Goal: Task Accomplishment & Management: Complete application form

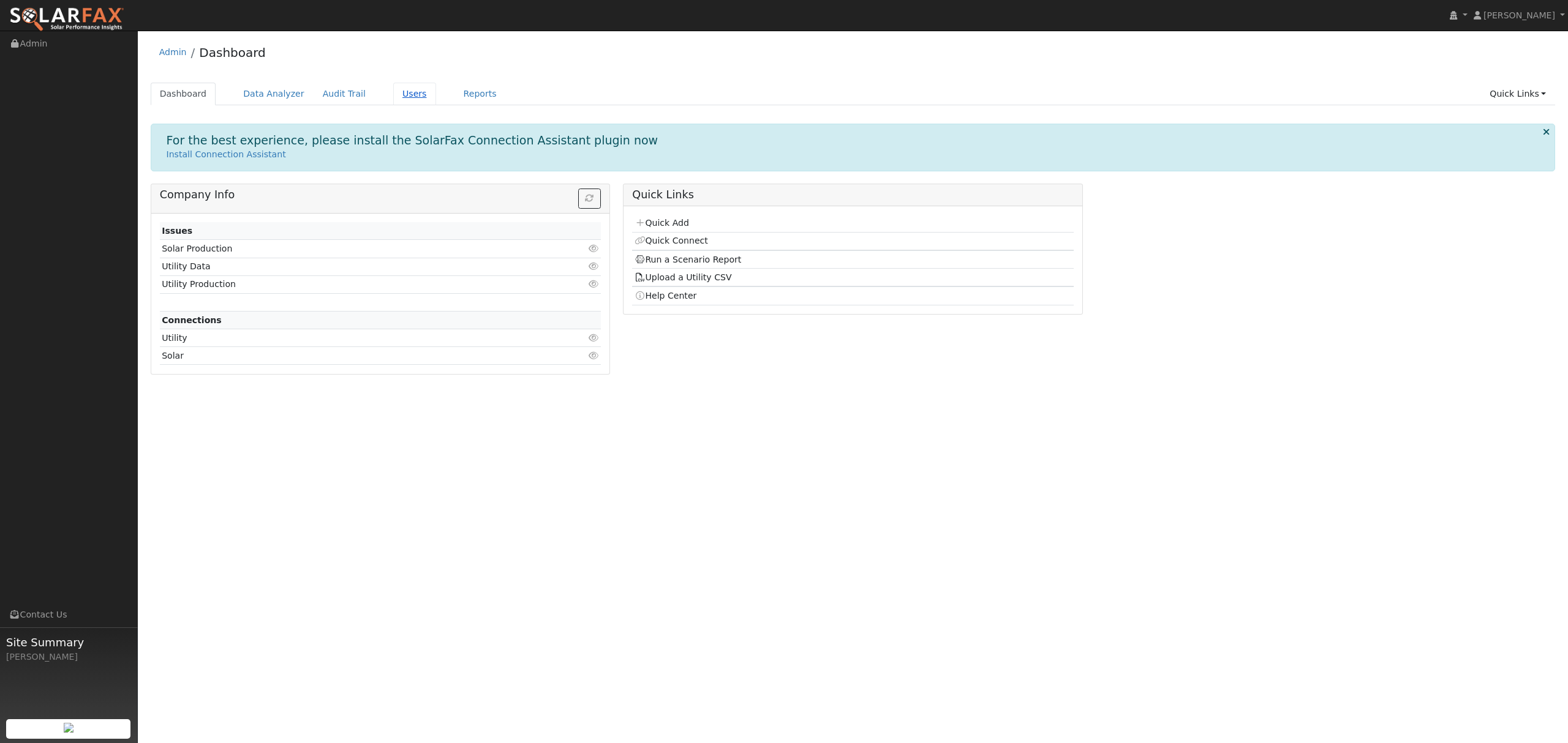
click at [393, 93] on link "Users" at bounding box center [414, 94] width 43 height 23
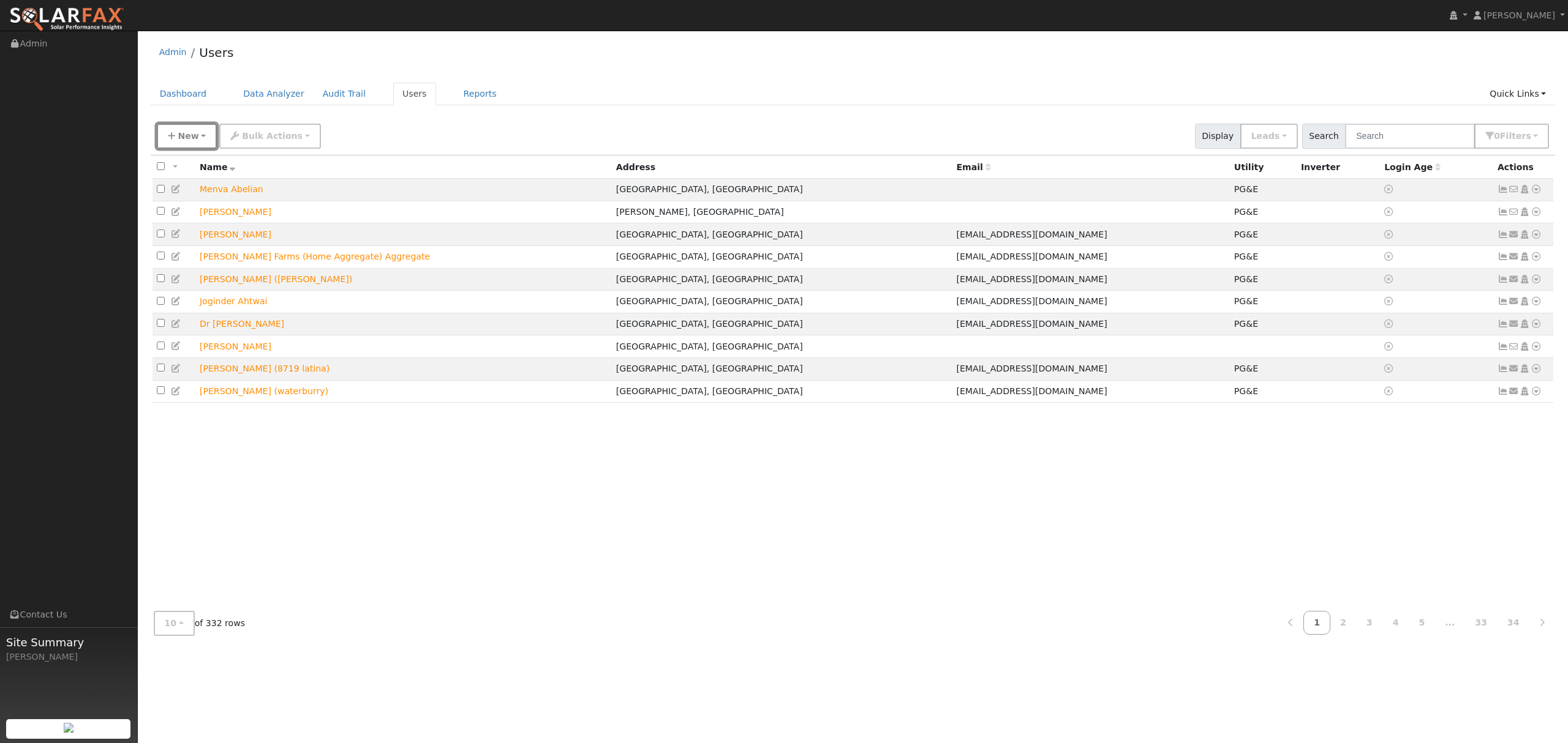
click at [201, 135] on button "New" at bounding box center [187, 136] width 61 height 25
click at [201, 186] on link "Quick Add" at bounding box center [208, 189] width 102 height 17
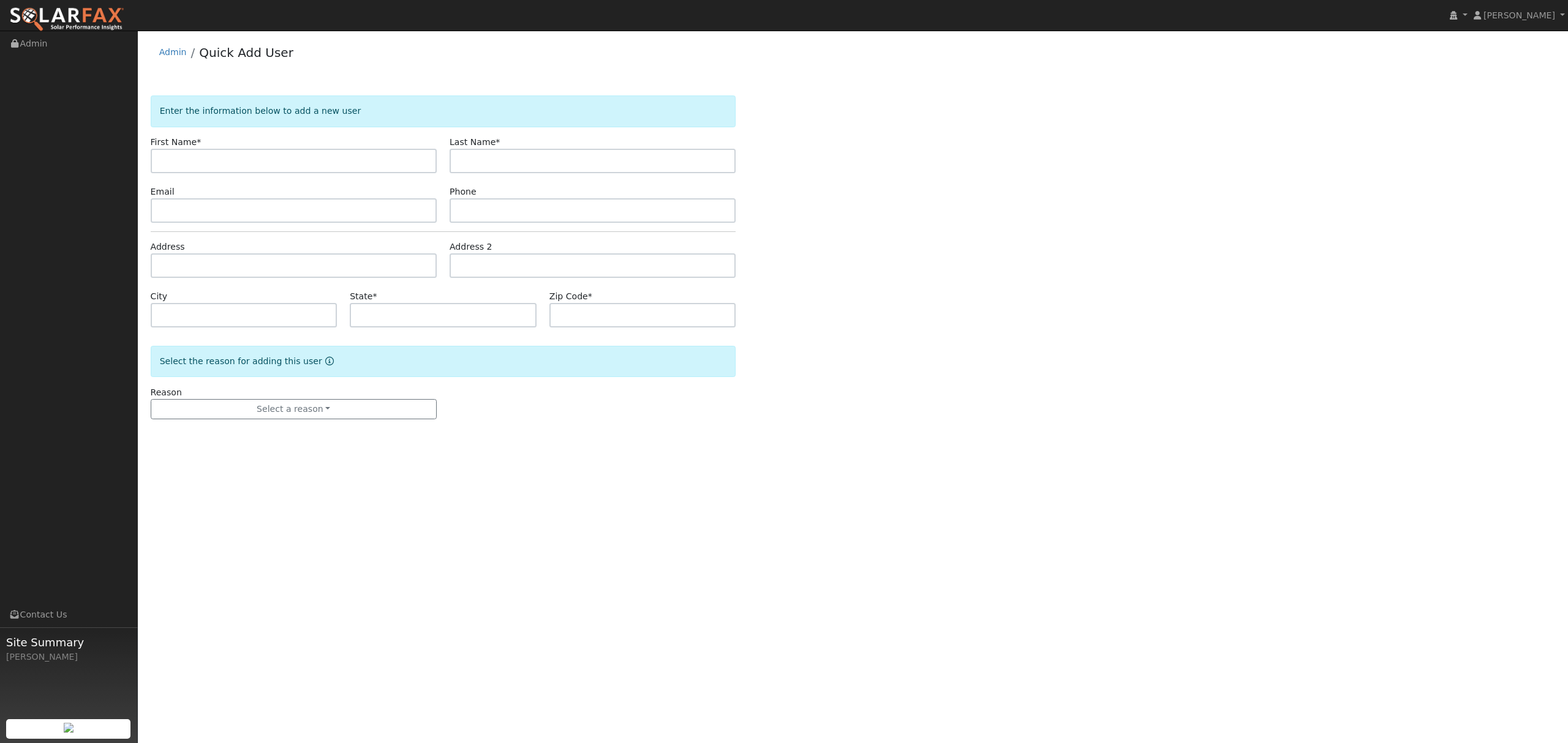
type input "Ashraf.abdelwly@yahoo.com"
drag, startPoint x: 277, startPoint y: 157, endPoint x: 152, endPoint y: 161, distance: 125.1
click at [152, 161] on input "Ashraf.abdelwly@yahoo.com" at bounding box center [293, 161] width 286 height 25
click at [295, 158] on input "text" at bounding box center [293, 161] width 286 height 25
paste input "Ashraf Abdelwly"
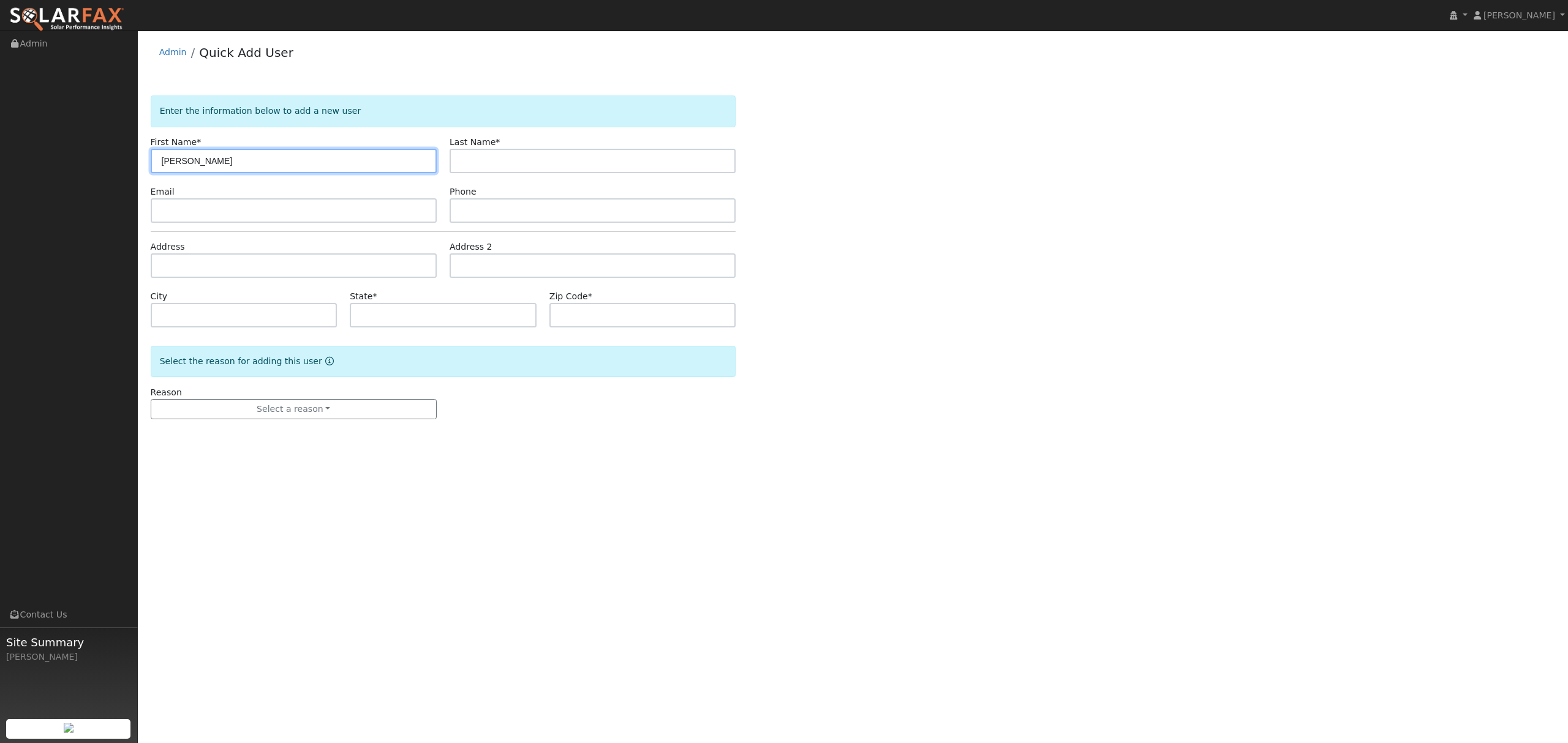
drag, startPoint x: 255, startPoint y: 155, endPoint x: 186, endPoint y: 157, distance: 69.0
click at [186, 157] on input "Ashraf Abdelwly" at bounding box center [293, 161] width 286 height 25
type input "Ashraf"
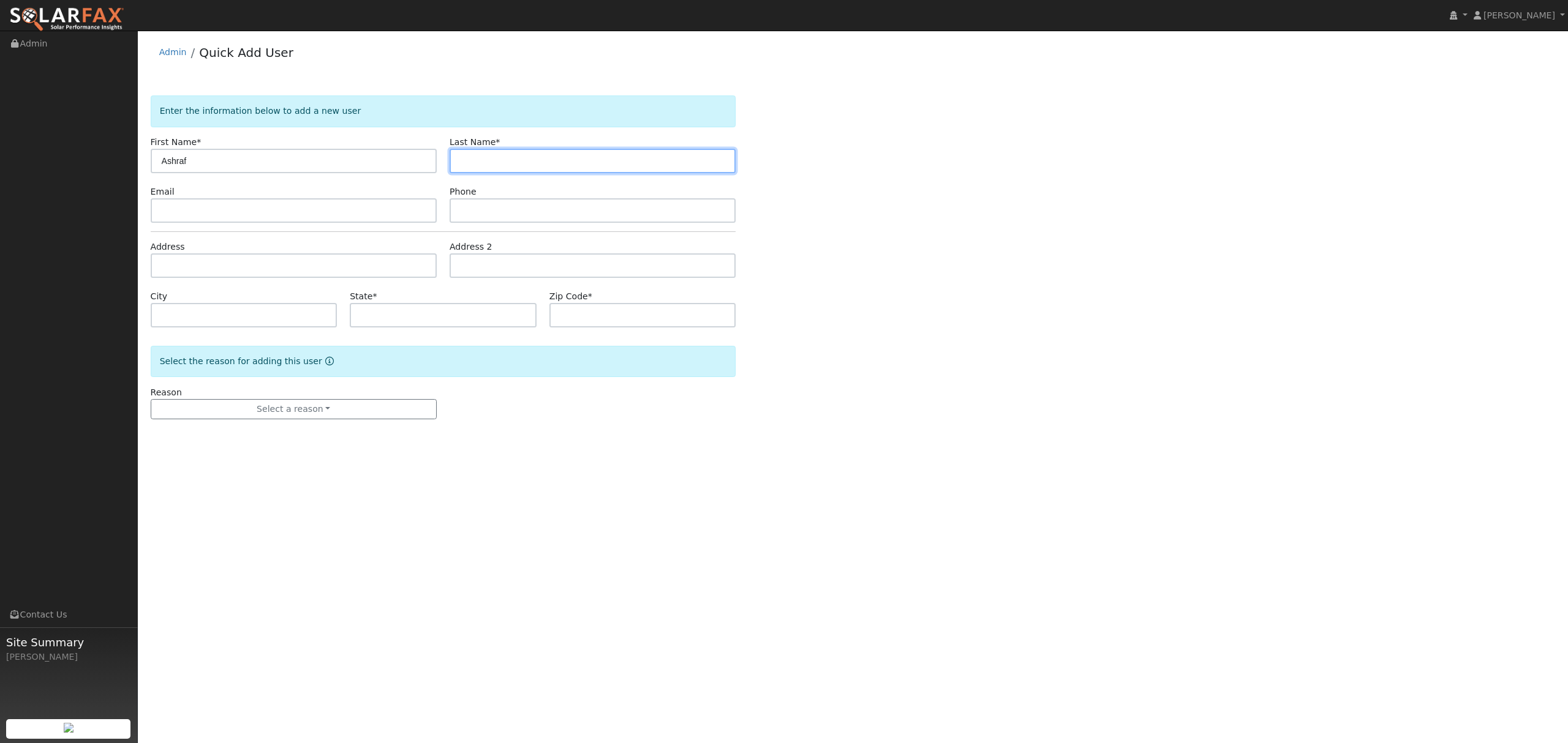
click at [503, 157] on input "text" at bounding box center [592, 161] width 286 height 25
paste input "Abdelwly"
type input "Abdelwly"
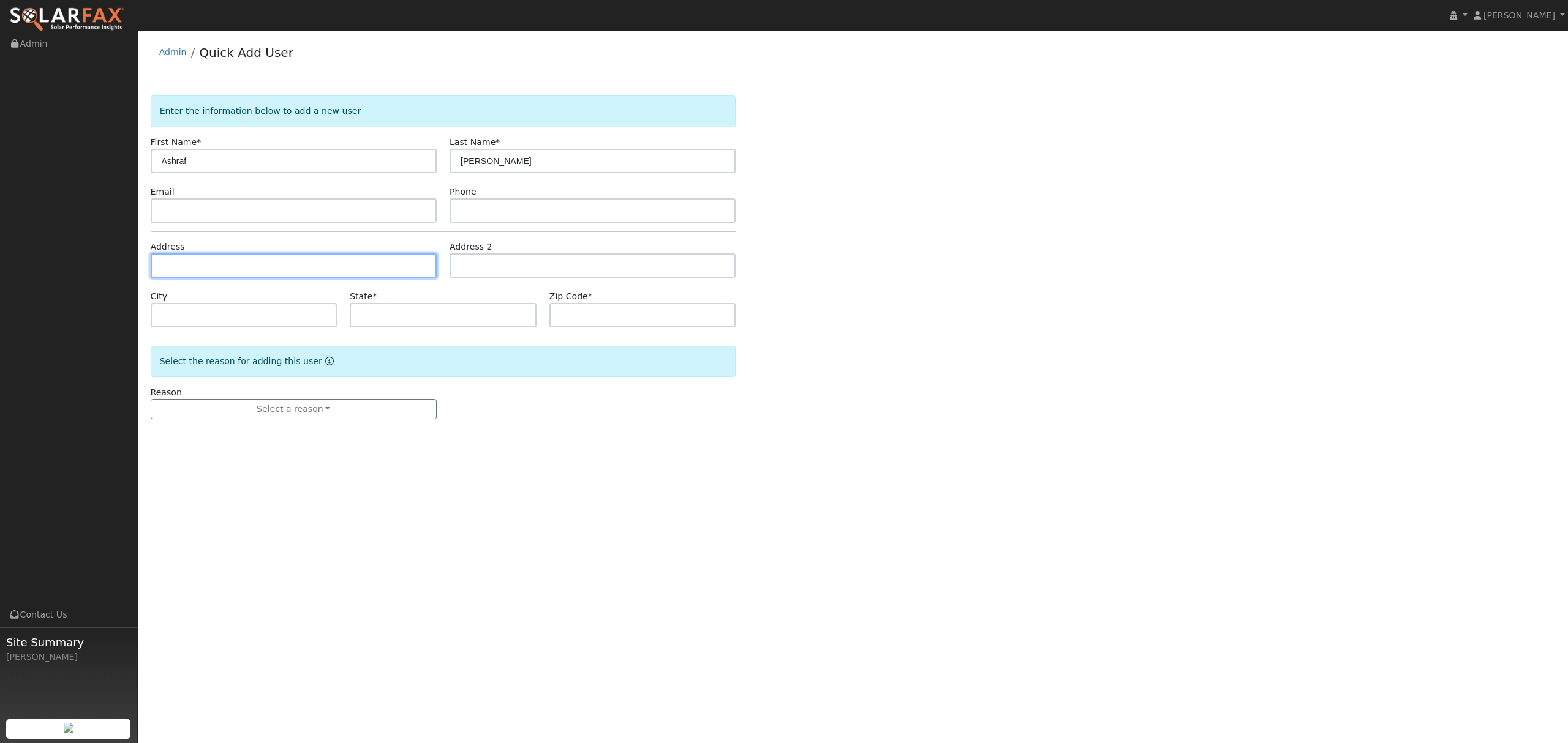
click at [236, 260] on input "text" at bounding box center [293, 265] width 286 height 25
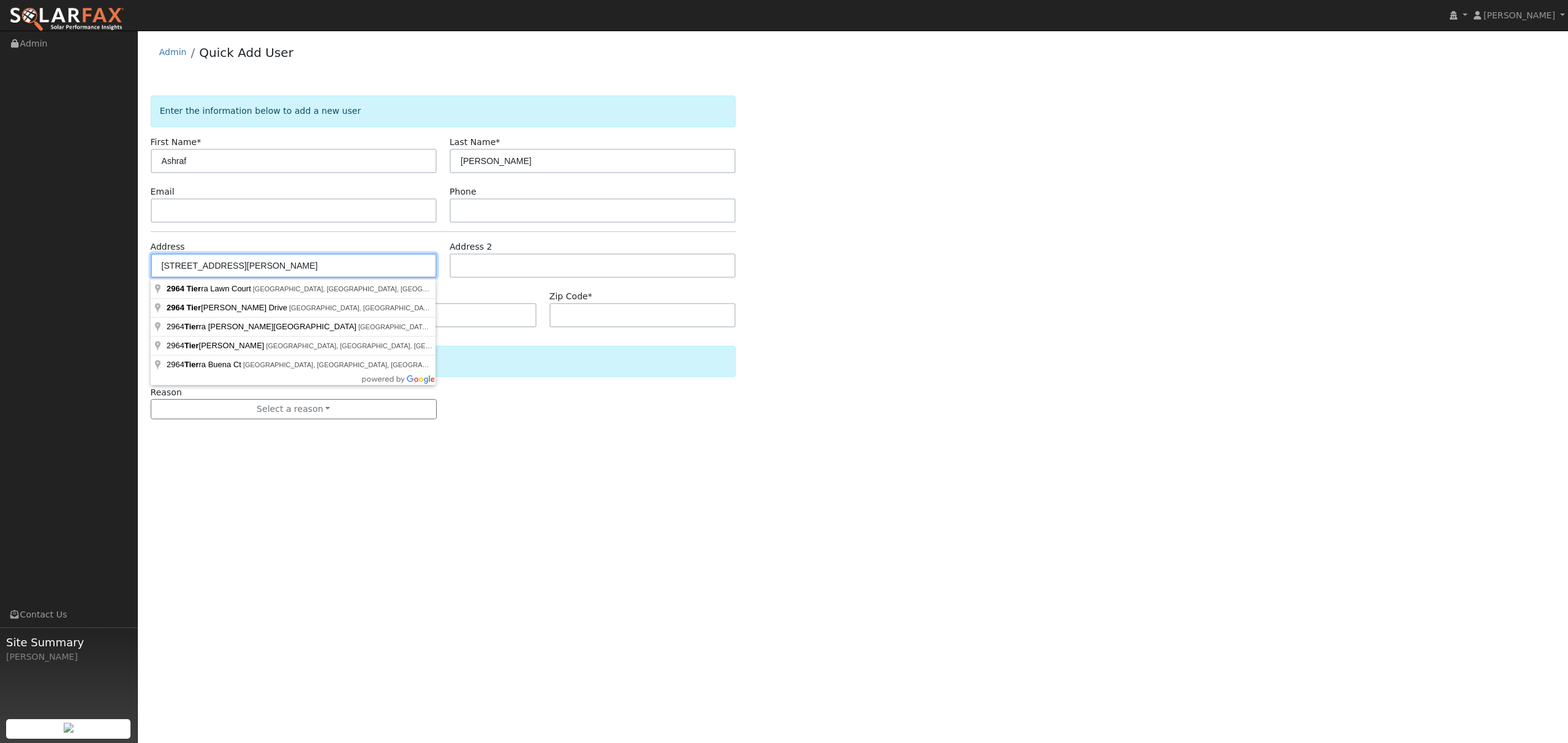
type input "2964 Tierra de Dios Drive"
type input "El Dorado Hills"
type input "CA"
type input "95762"
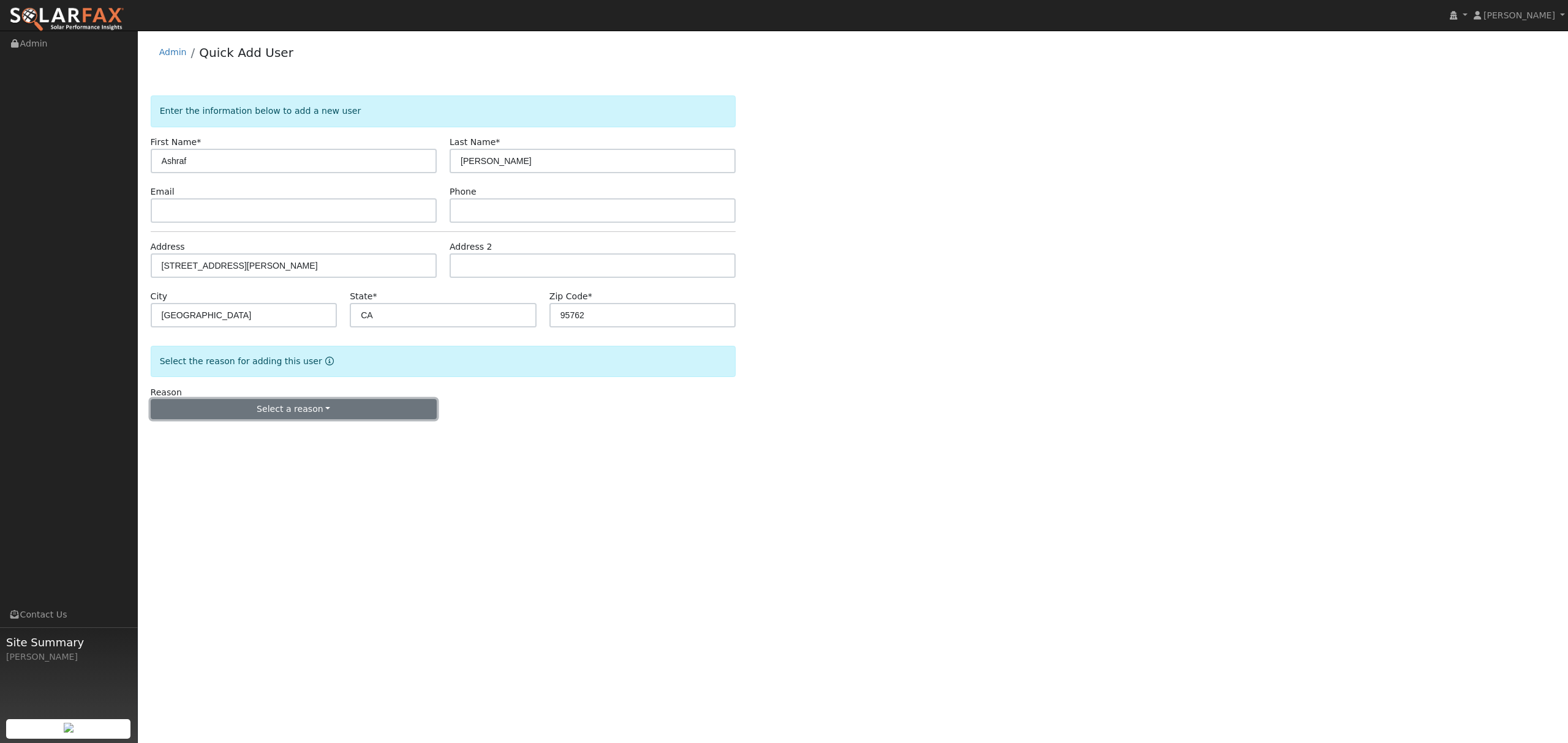
click at [289, 401] on button "Select a reason" at bounding box center [293, 410] width 286 height 21
click at [219, 436] on link "New lead" at bounding box center [219, 434] width 135 height 17
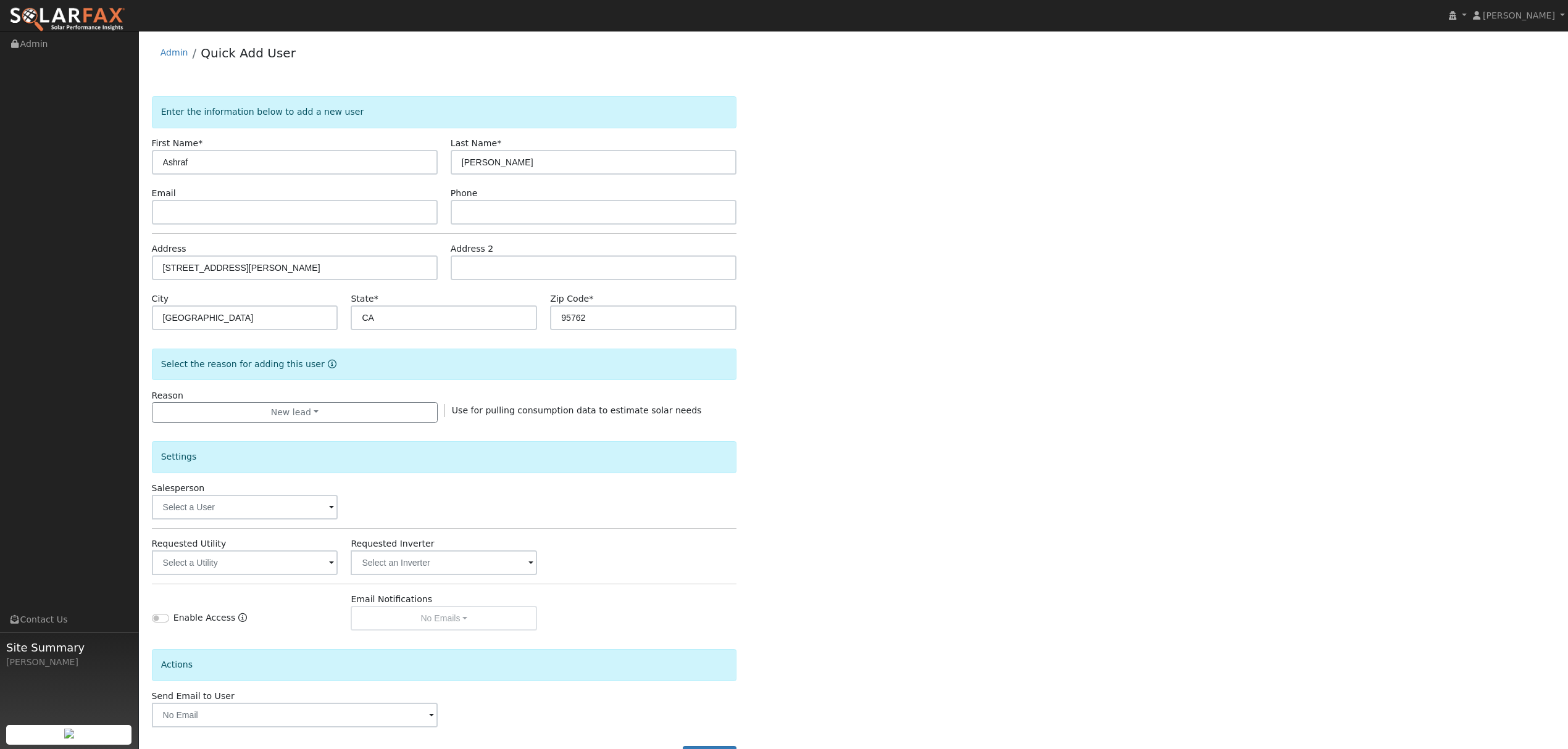
click at [255, 578] on div "Settings Salesperson Requested Utility Requested Inverter Enable Access Email N…" at bounding box center [443, 527] width 584 height 208
click at [262, 569] on input "text" at bounding box center [244, 563] width 186 height 25
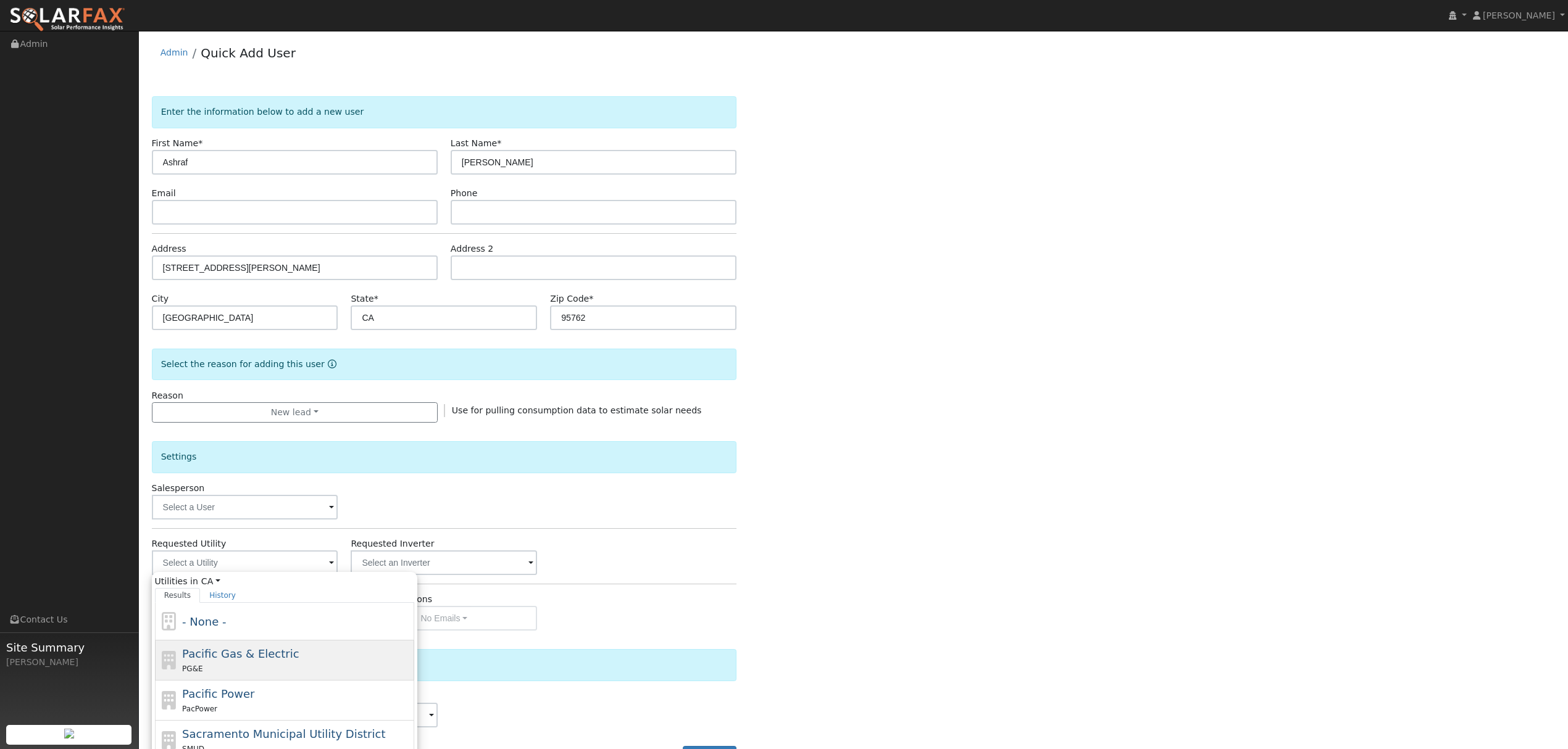
click at [218, 660] on span "Pacific Gas & Electric" at bounding box center [241, 654] width 117 height 13
type input "Pacific Gas & Electric"
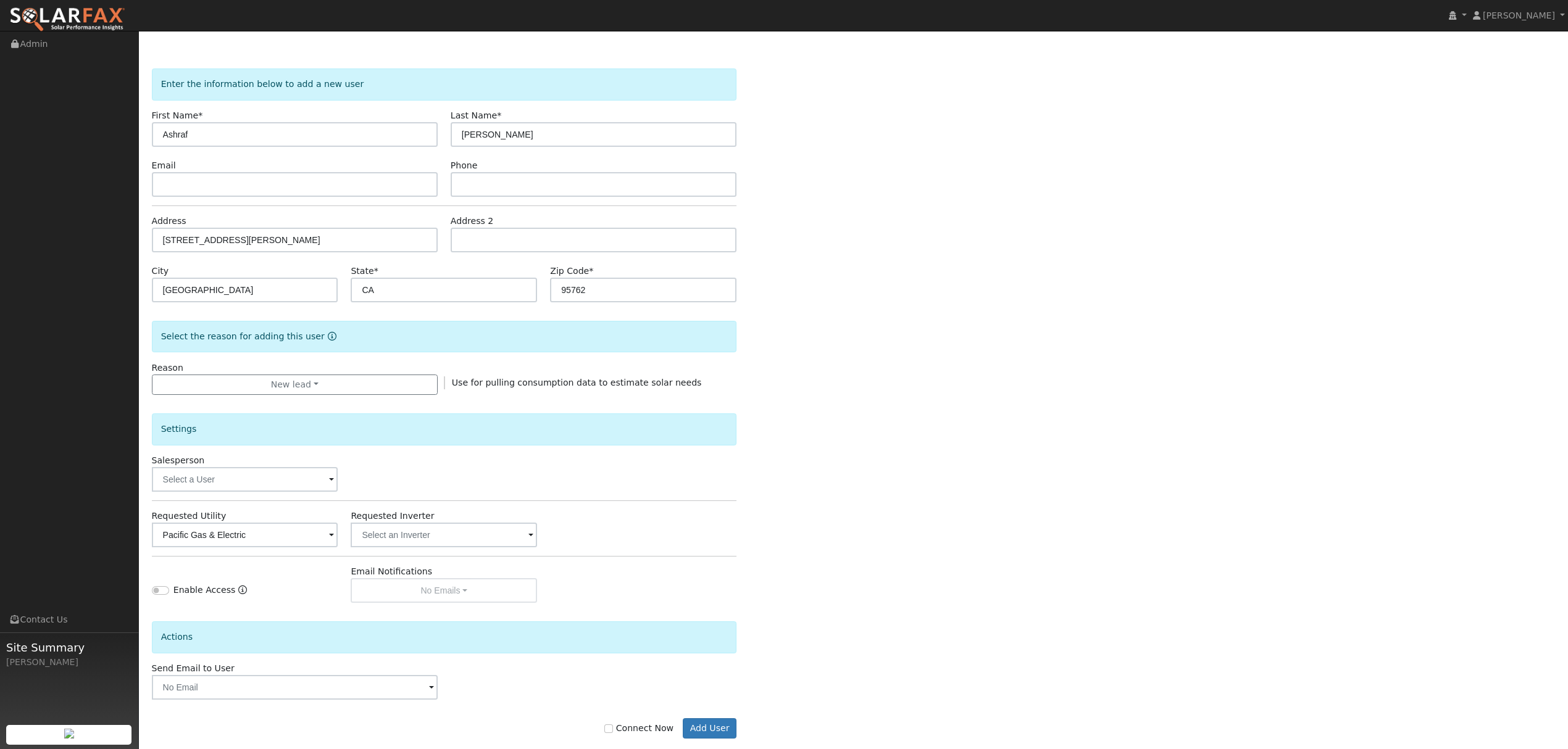
scroll to position [50, 0]
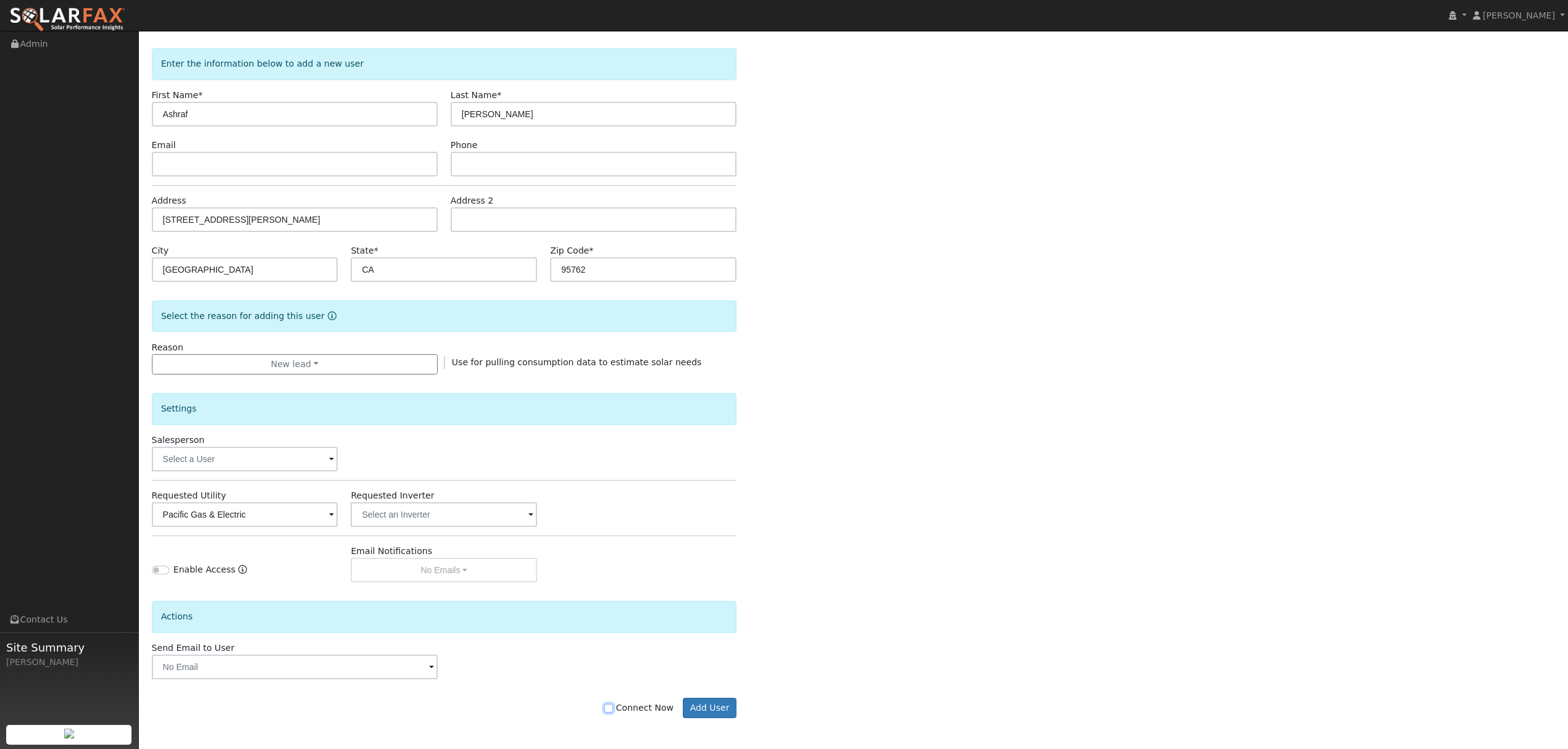
click at [613, 709] on input "Connect Now" at bounding box center [608, 708] width 8 height 8
checkbox input "true"
click at [714, 712] on button "Add User" at bounding box center [709, 708] width 54 height 21
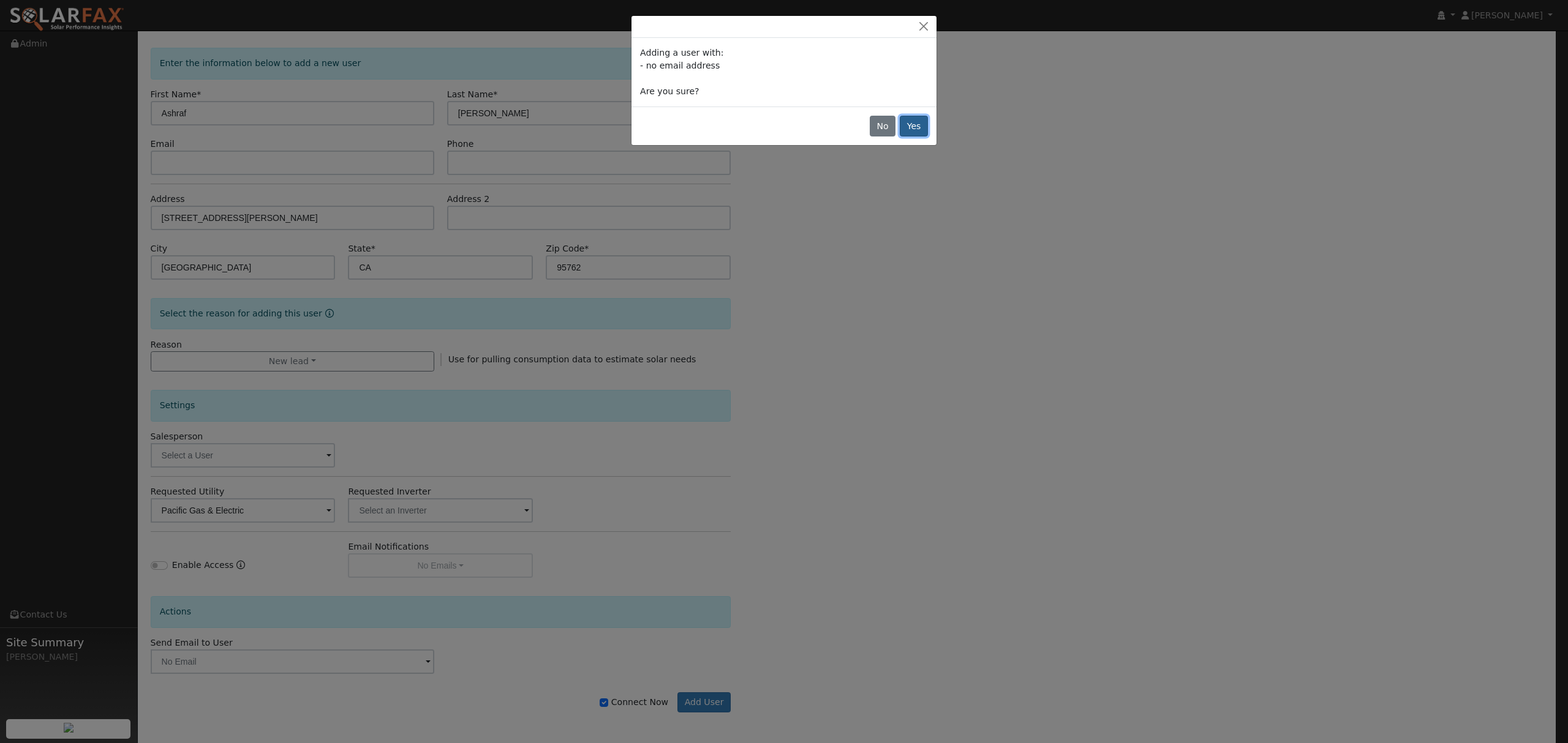
click at [907, 128] on button "Yes" at bounding box center [913, 126] width 28 height 21
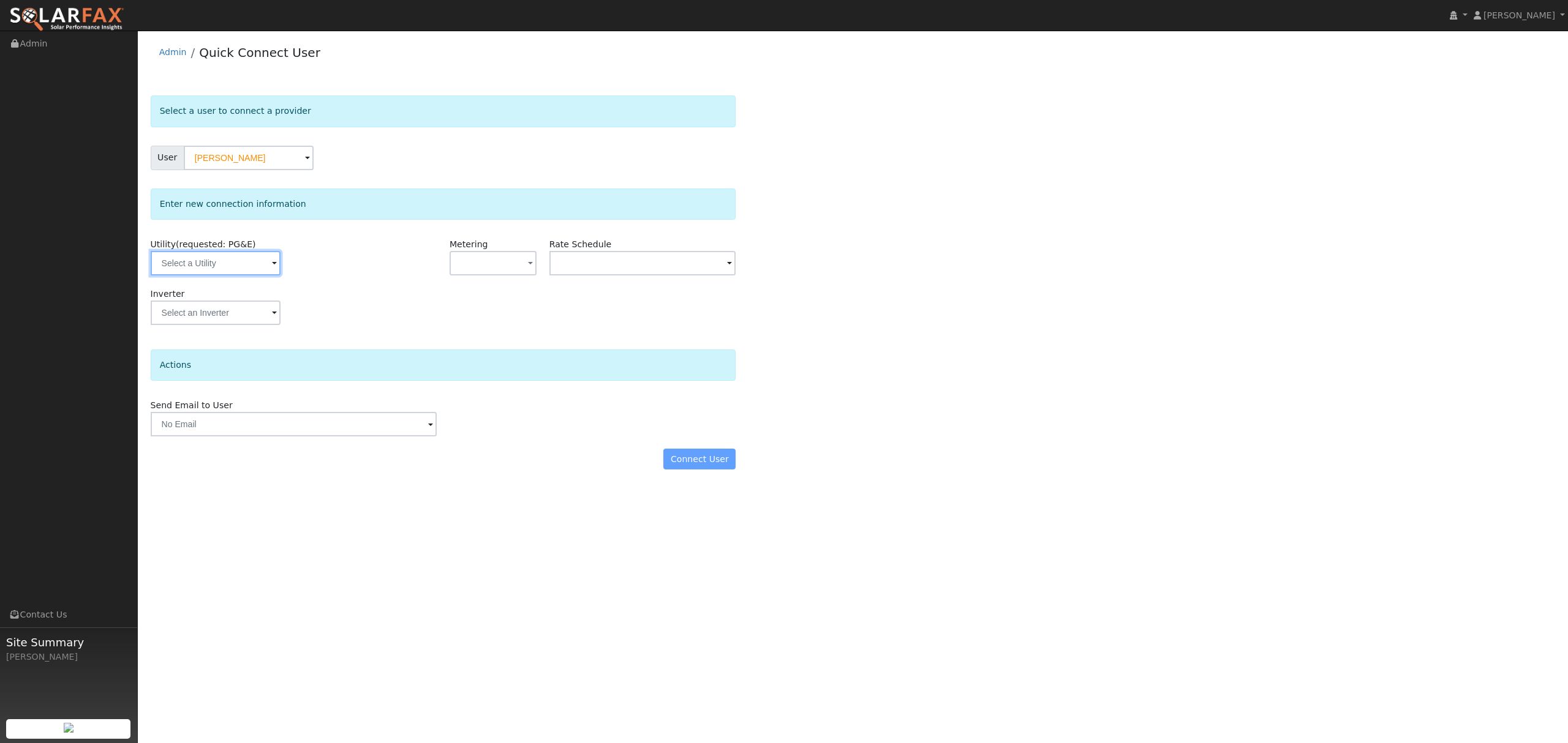
drag, startPoint x: 233, startPoint y: 271, endPoint x: 223, endPoint y: 268, distance: 10.4
click at [231, 270] on input "text" at bounding box center [215, 263] width 130 height 25
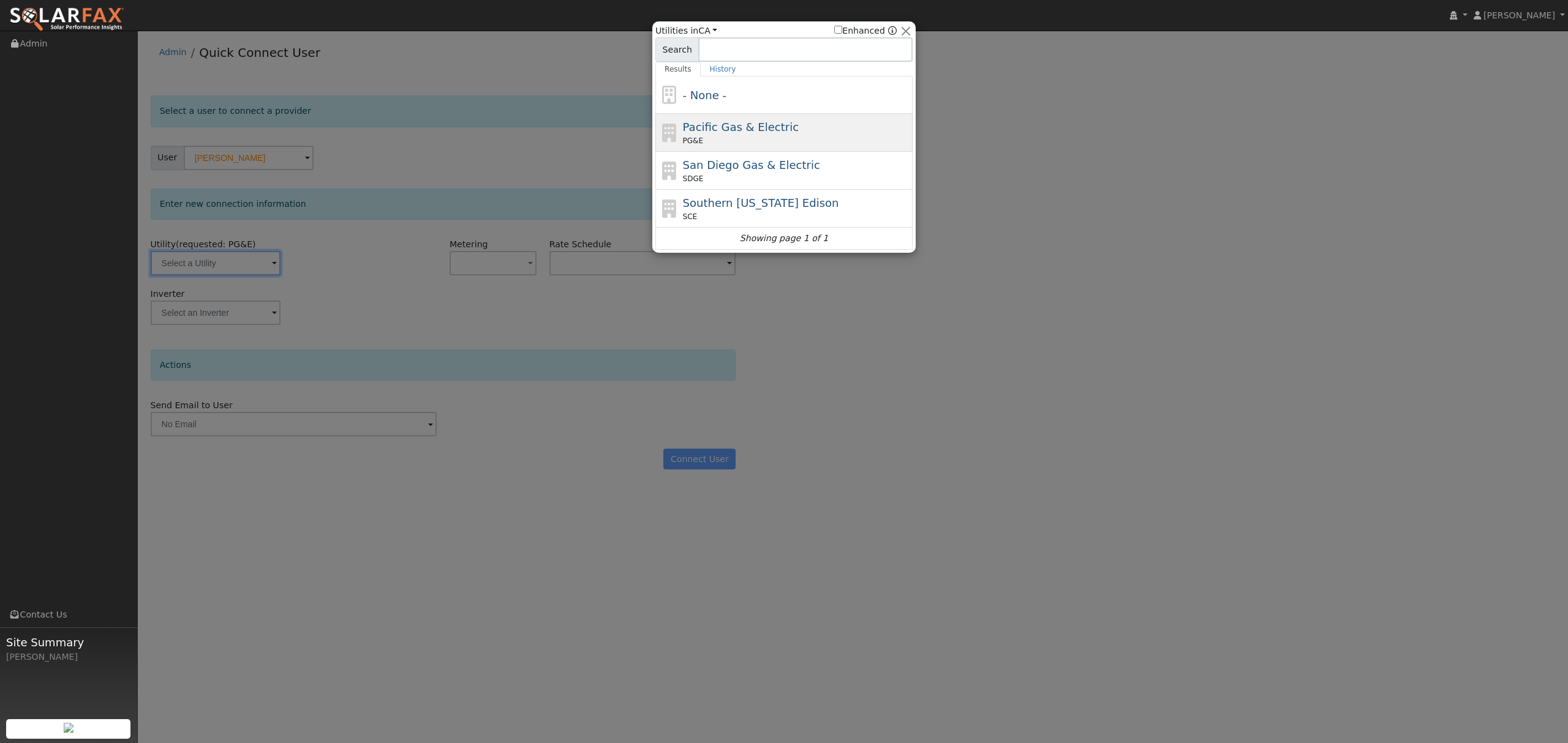
click at [743, 142] on div "PG&E" at bounding box center [795, 141] width 227 height 11
type input "PG&E"
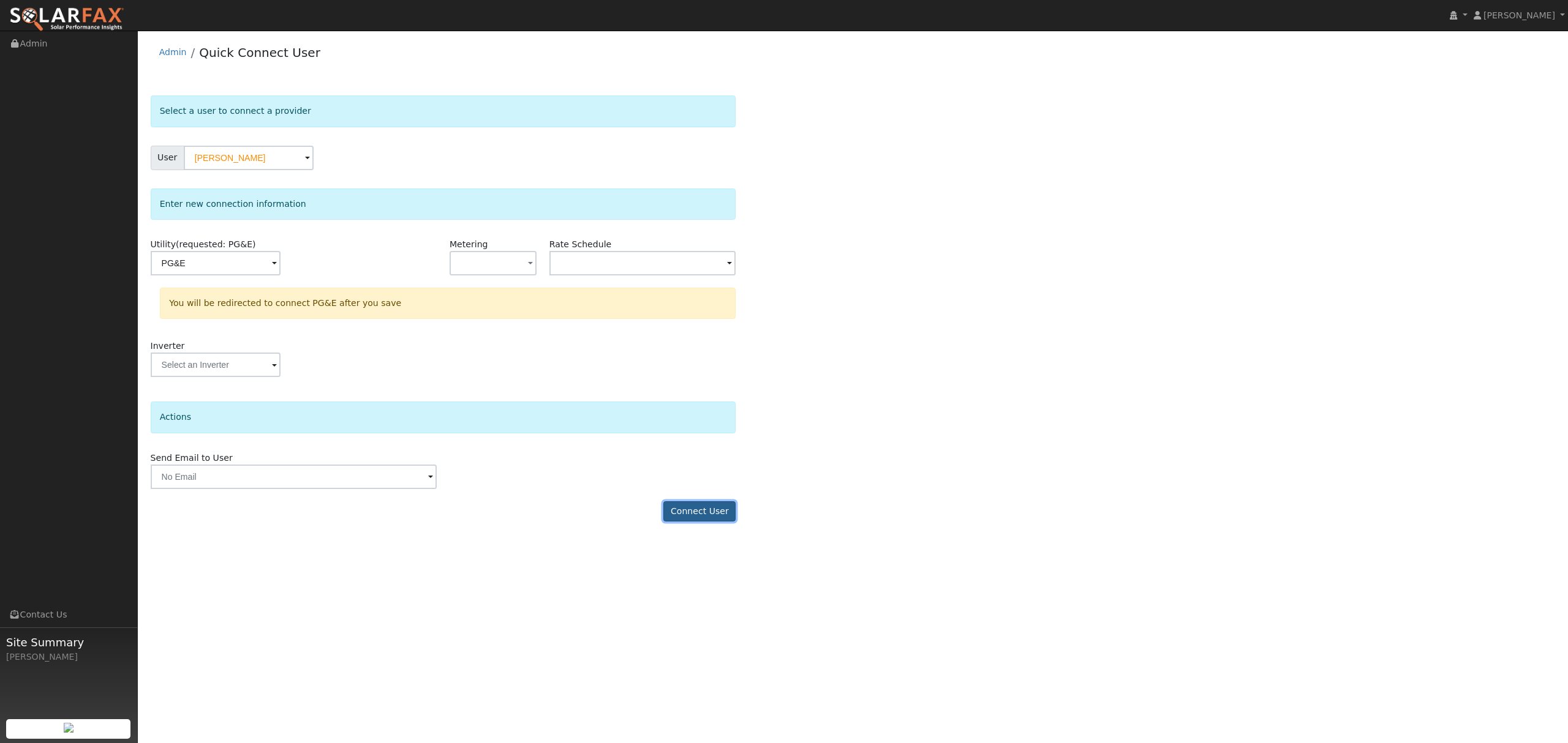
click at [706, 515] on button "Connect User" at bounding box center [699, 512] width 73 height 21
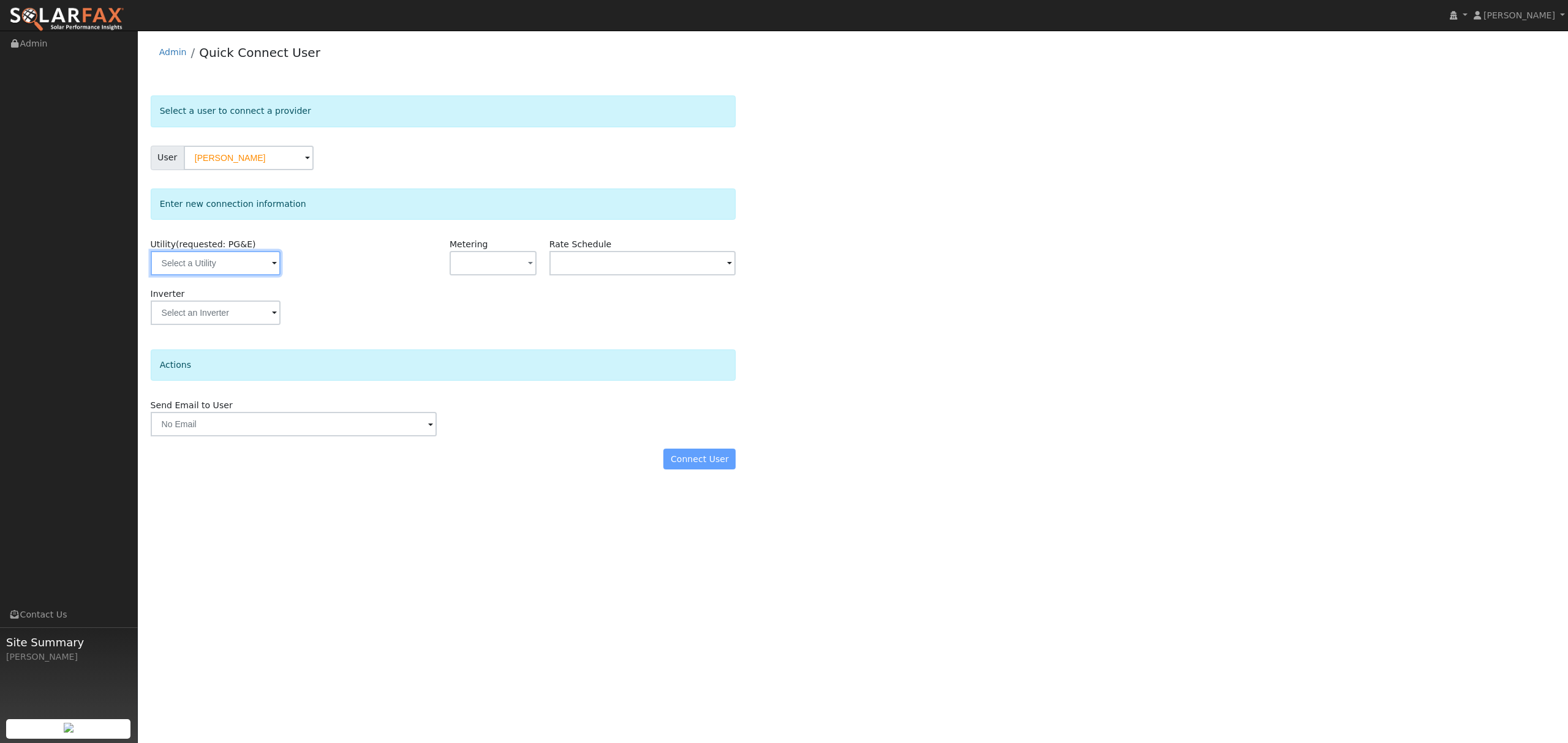
click at [253, 268] on input "text" at bounding box center [215, 263] width 130 height 25
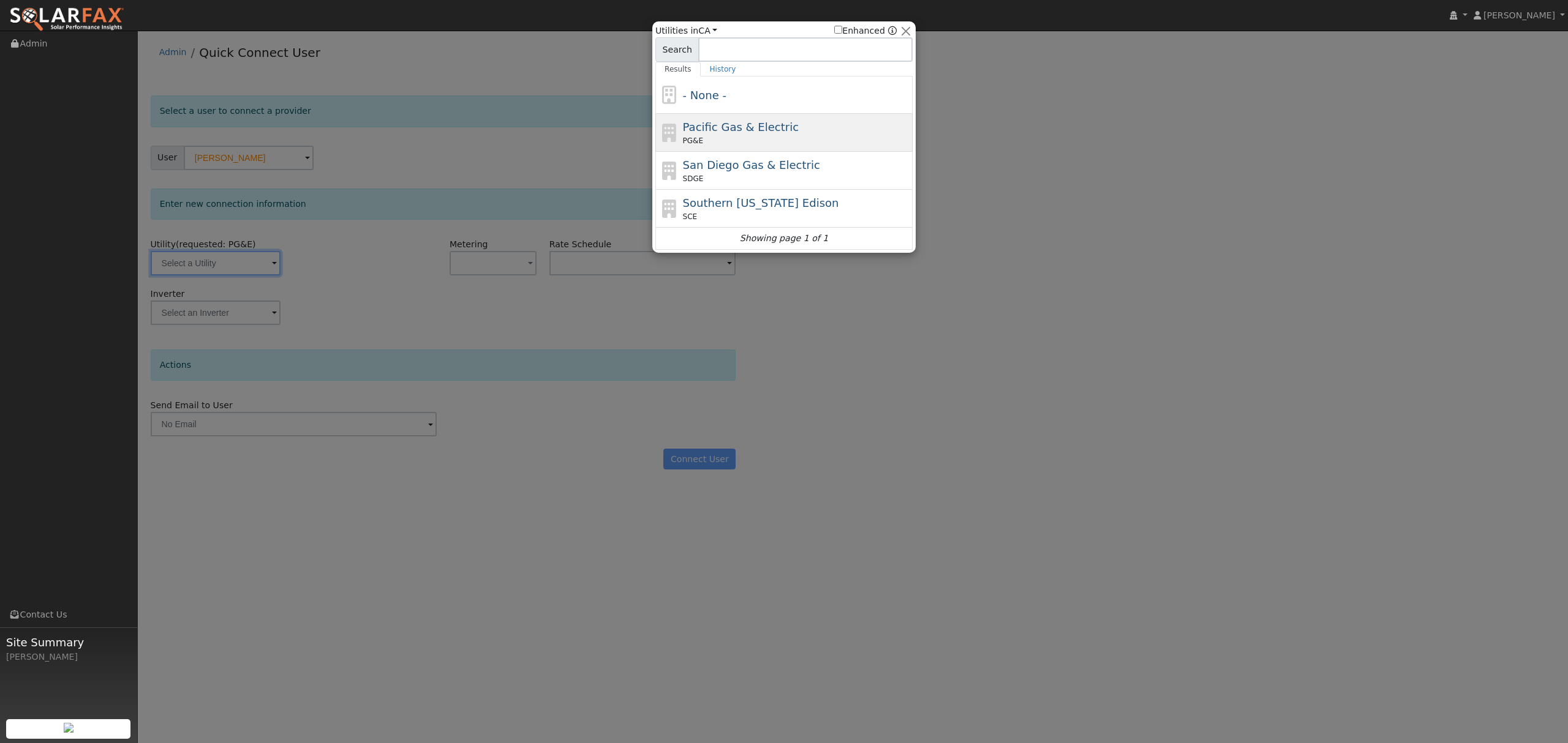
click at [704, 129] on span "Pacific Gas & Electric" at bounding box center [740, 127] width 116 height 13
type input "PG&E"
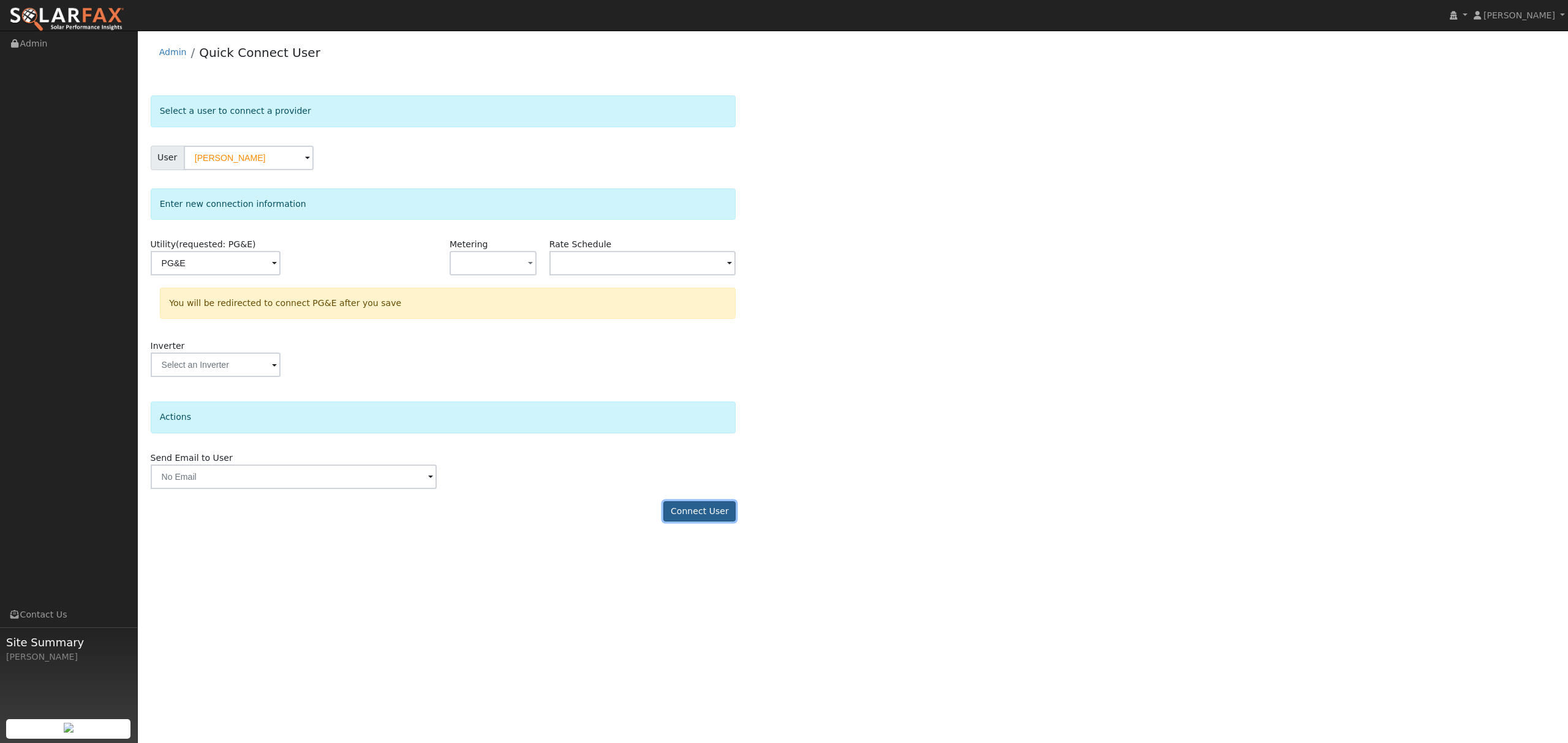
click at [719, 519] on button "Connect User" at bounding box center [699, 512] width 73 height 21
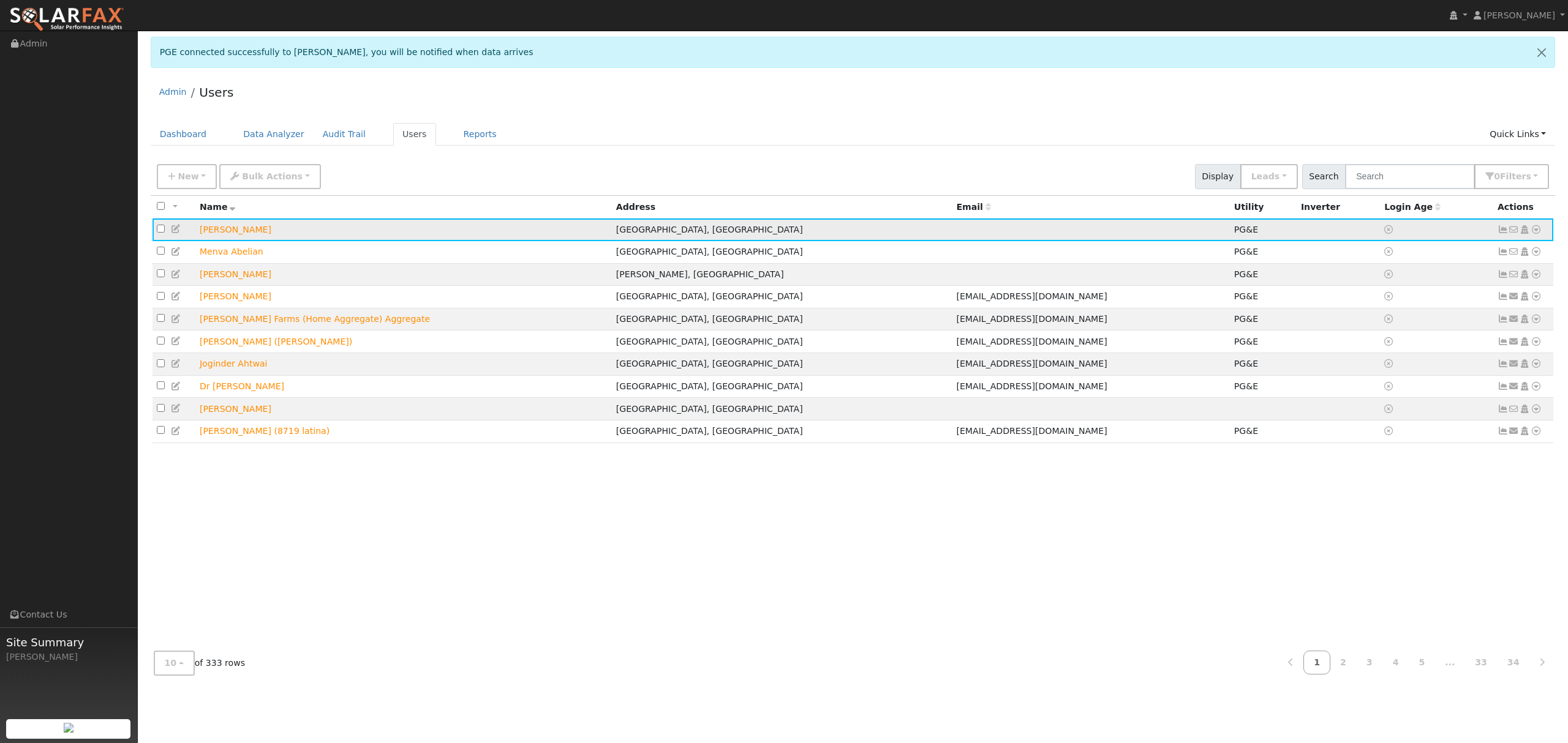
click at [1534, 229] on icon at bounding box center [1536, 229] width 11 height 8
click at [1503, 243] on link "Data Analyzer" at bounding box center [1495, 251] width 89 height 17
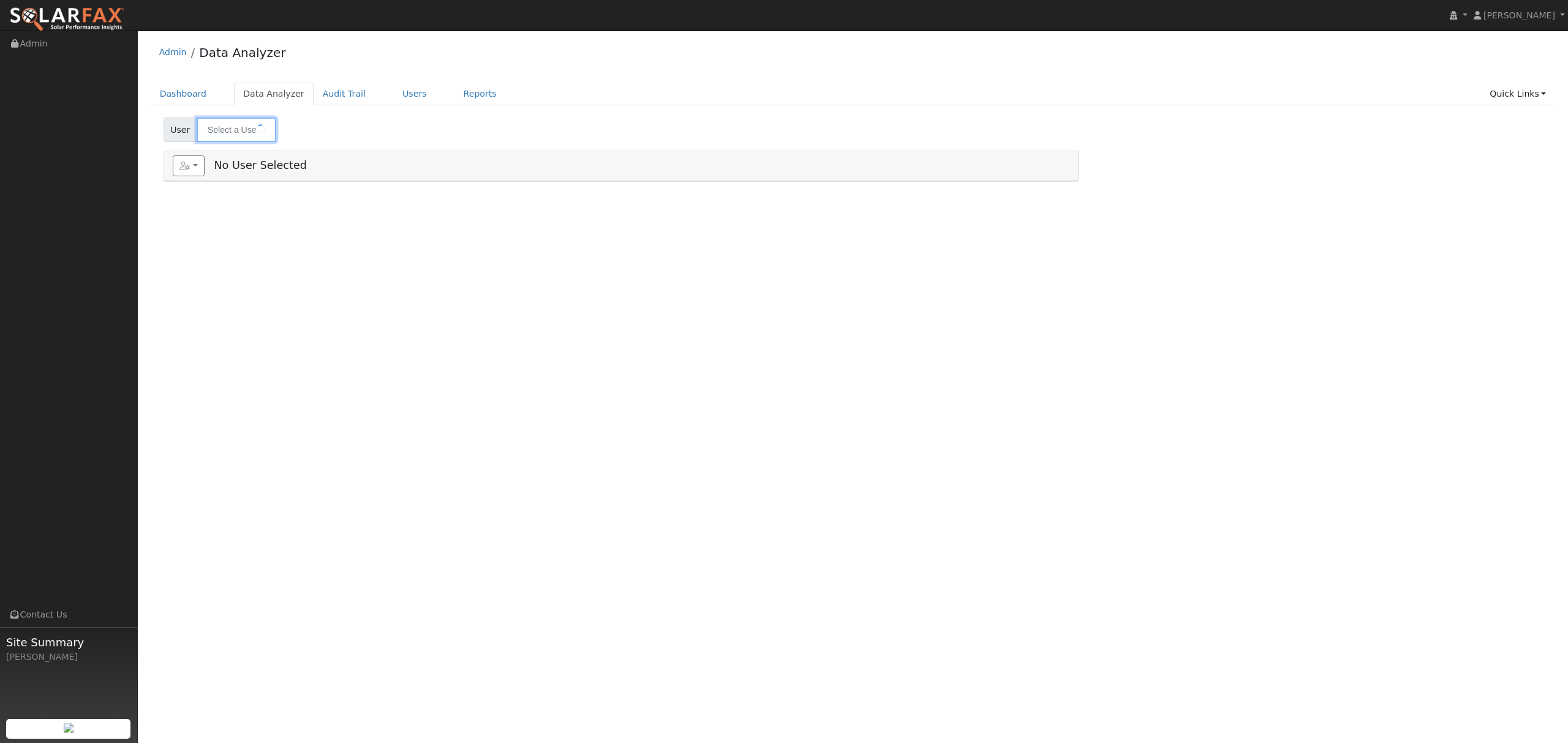
type input "[PERSON_NAME]"
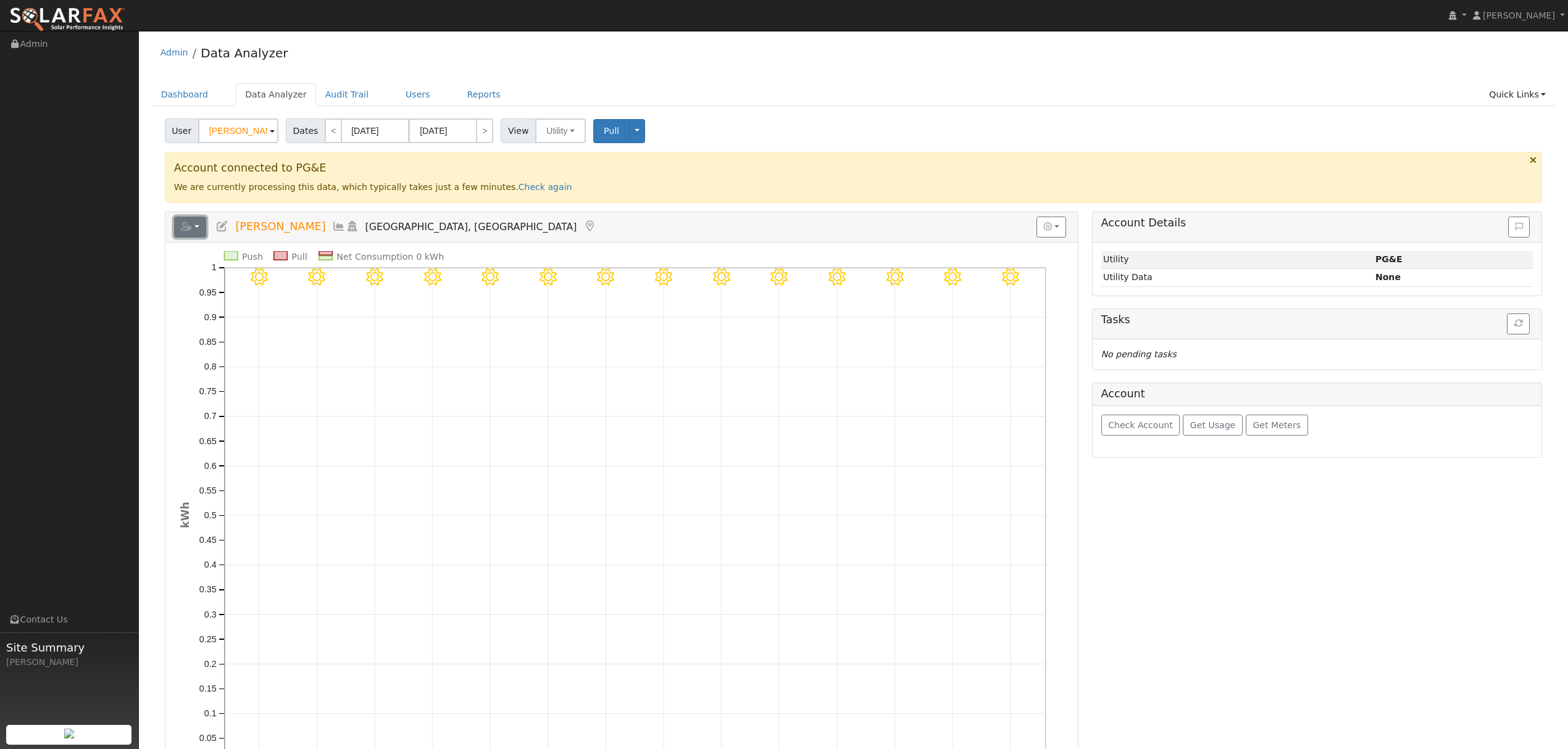
click at [198, 228] on button "button" at bounding box center [190, 227] width 32 height 21
click at [332, 228] on icon at bounding box center [339, 227] width 14 height 11
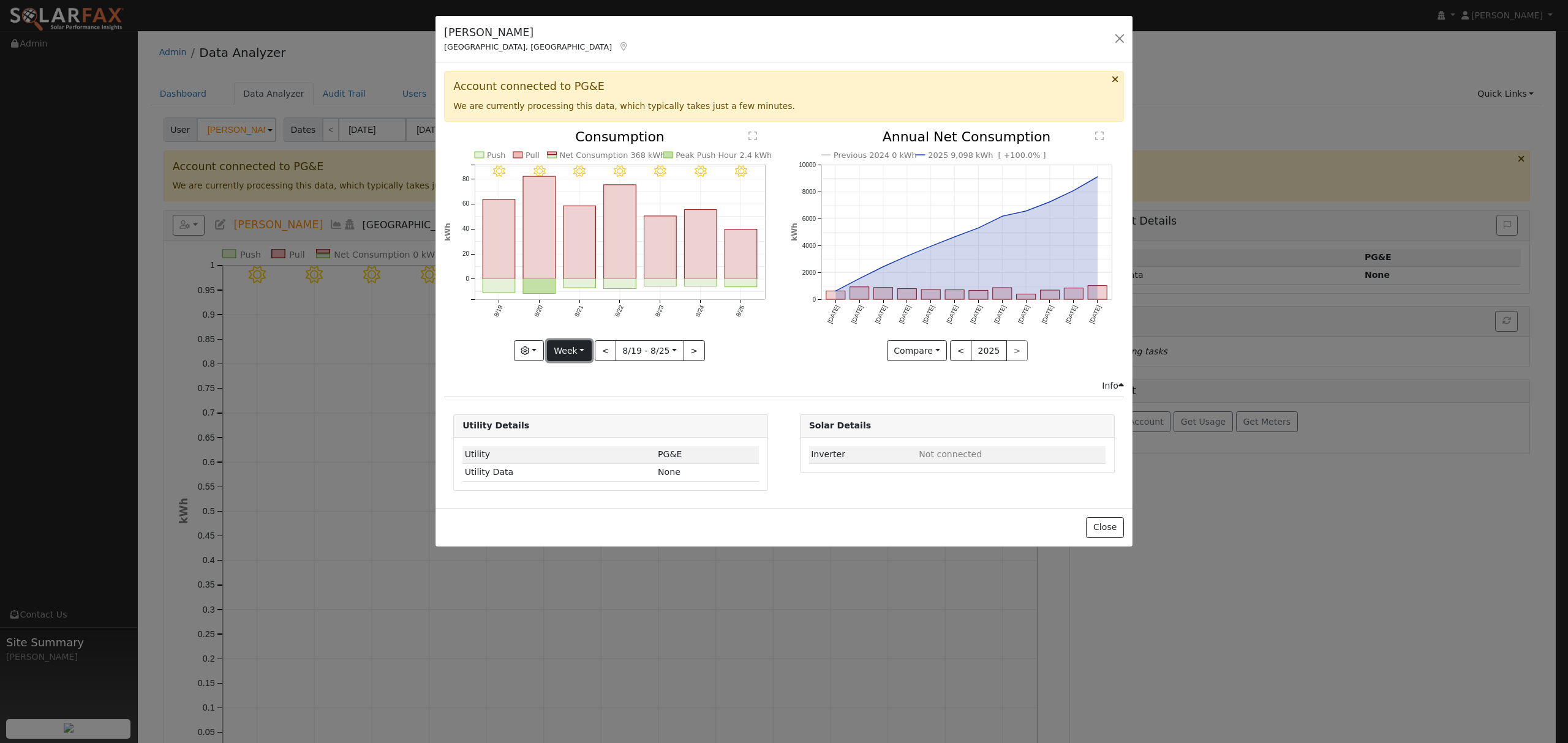
click at [581, 354] on button "Week" at bounding box center [569, 351] width 45 height 21
click at [571, 423] on link "Year" at bounding box center [590, 428] width 85 height 17
type input "2024-08-01"
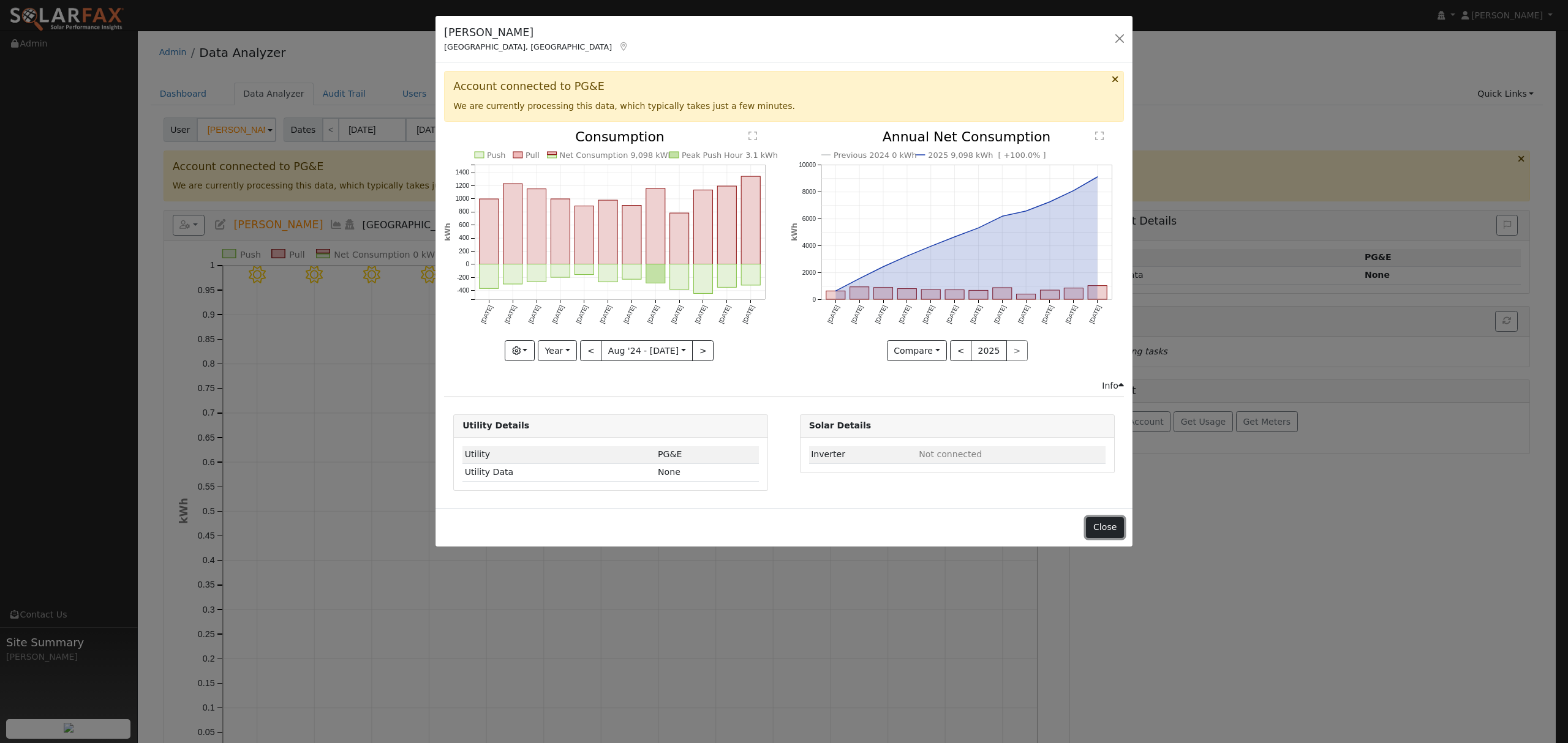
drag, startPoint x: 1111, startPoint y: 527, endPoint x: 783, endPoint y: 444, distance: 338.3
click at [1109, 526] on button "Close" at bounding box center [1104, 527] width 38 height 21
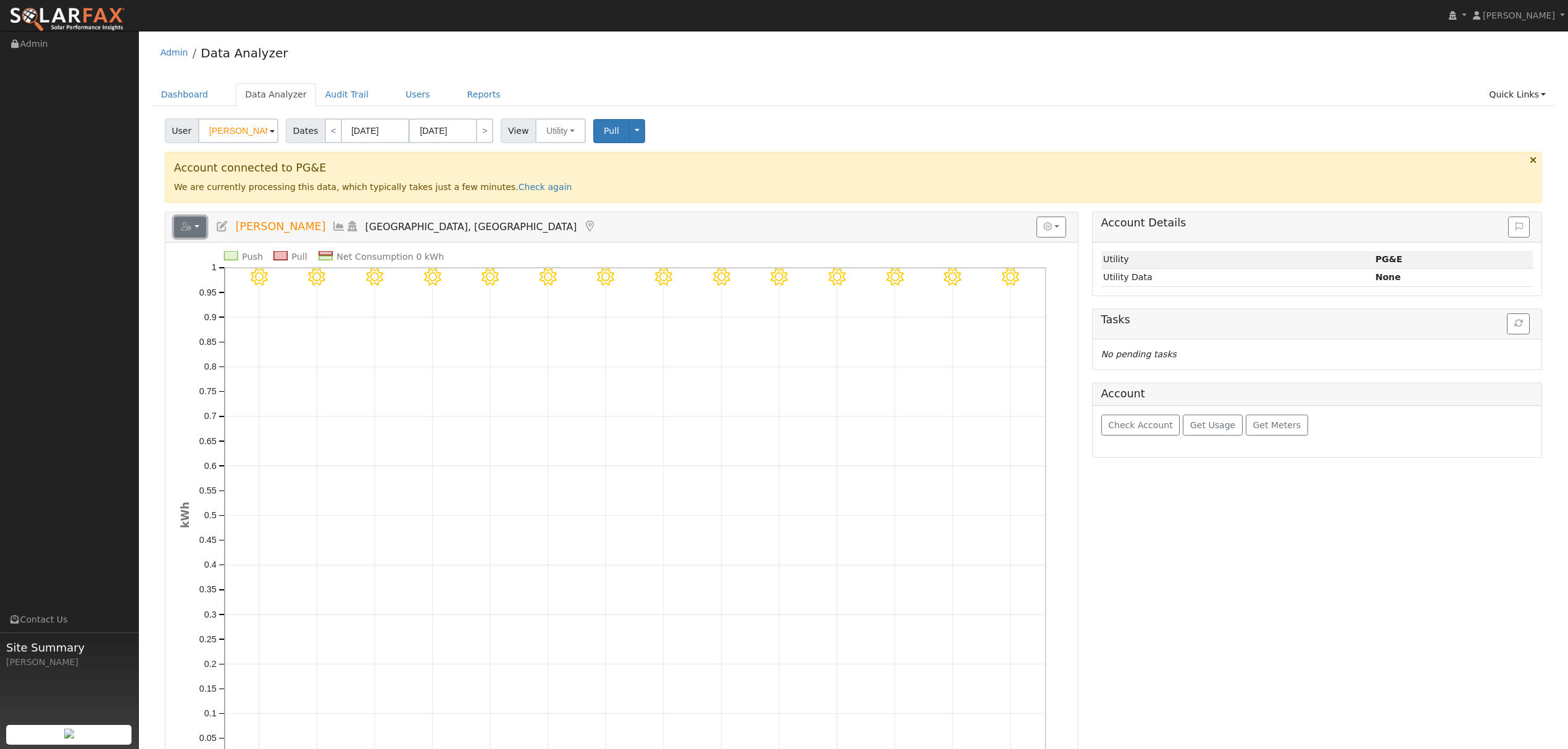
click at [192, 232] on button "button" at bounding box center [190, 227] width 32 height 21
click at [306, 280] on link "Export to CSV" at bounding box center [342, 282] width 90 height 15
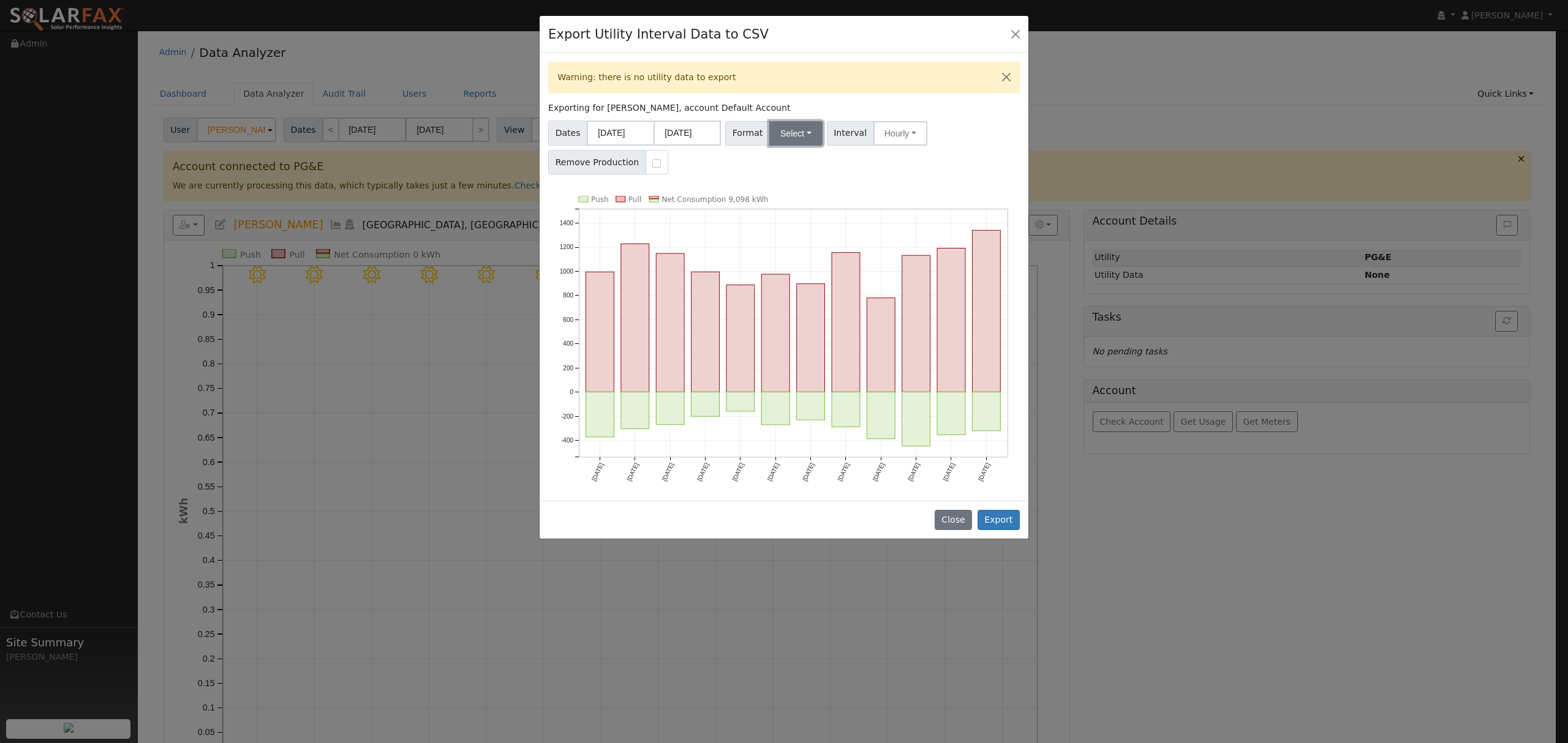
click at [795, 135] on button "Select" at bounding box center [795, 133] width 53 height 25
click at [780, 295] on link "Solargraf" at bounding box center [810, 290] width 87 height 17
click at [1000, 522] on button "Export" at bounding box center [998, 520] width 42 height 21
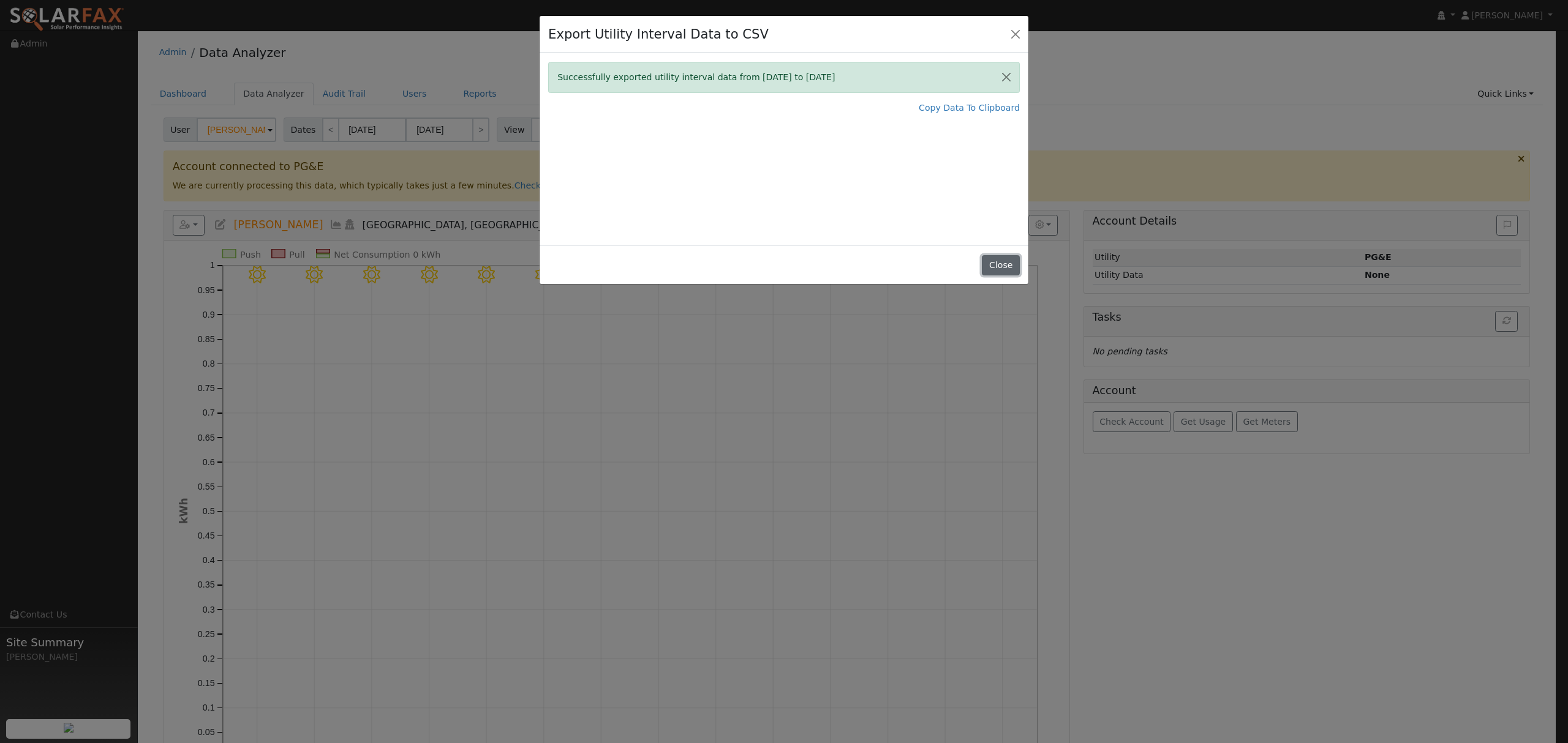
click at [1008, 260] on button "Close" at bounding box center [1000, 265] width 38 height 21
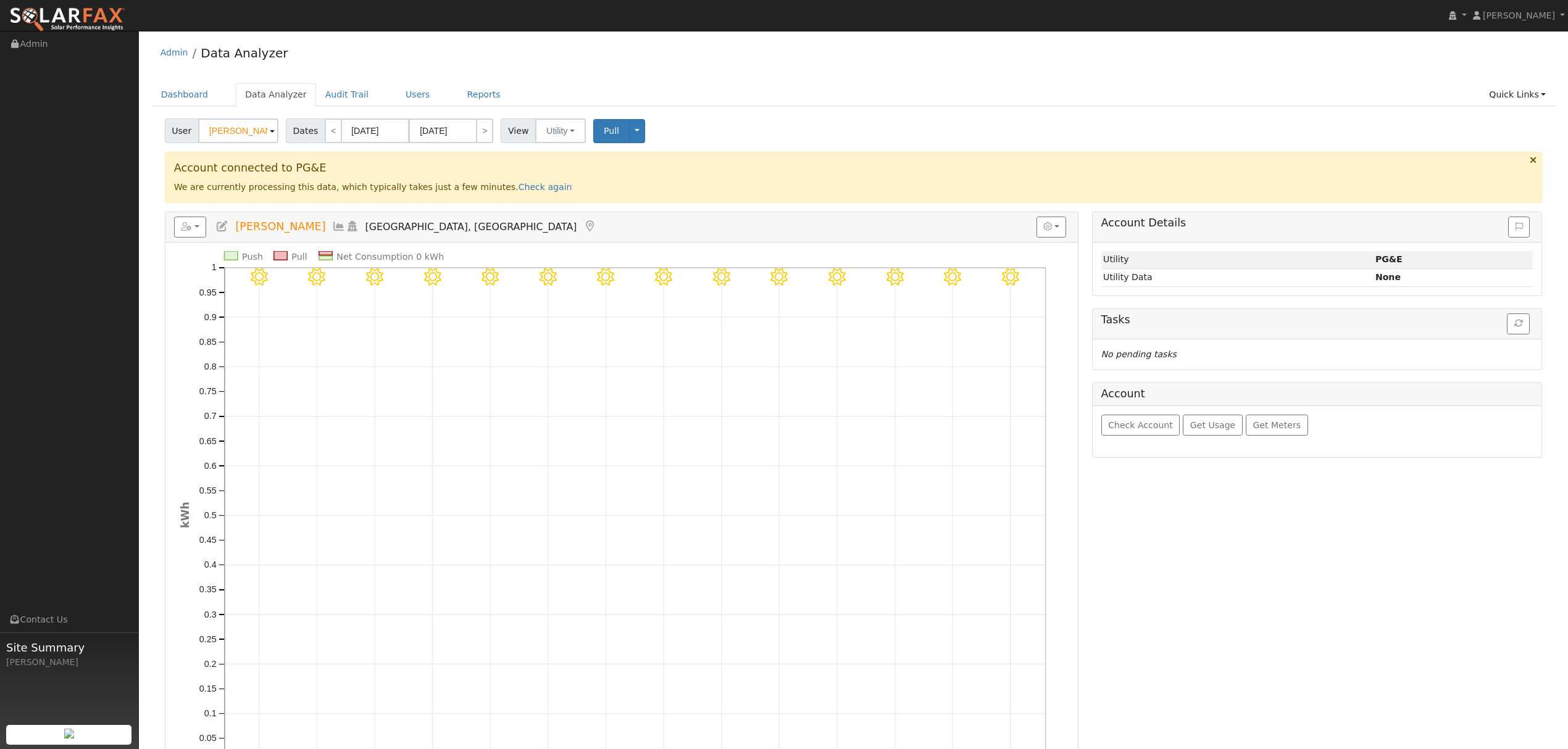
click at [332, 227] on icon at bounding box center [339, 227] width 14 height 11
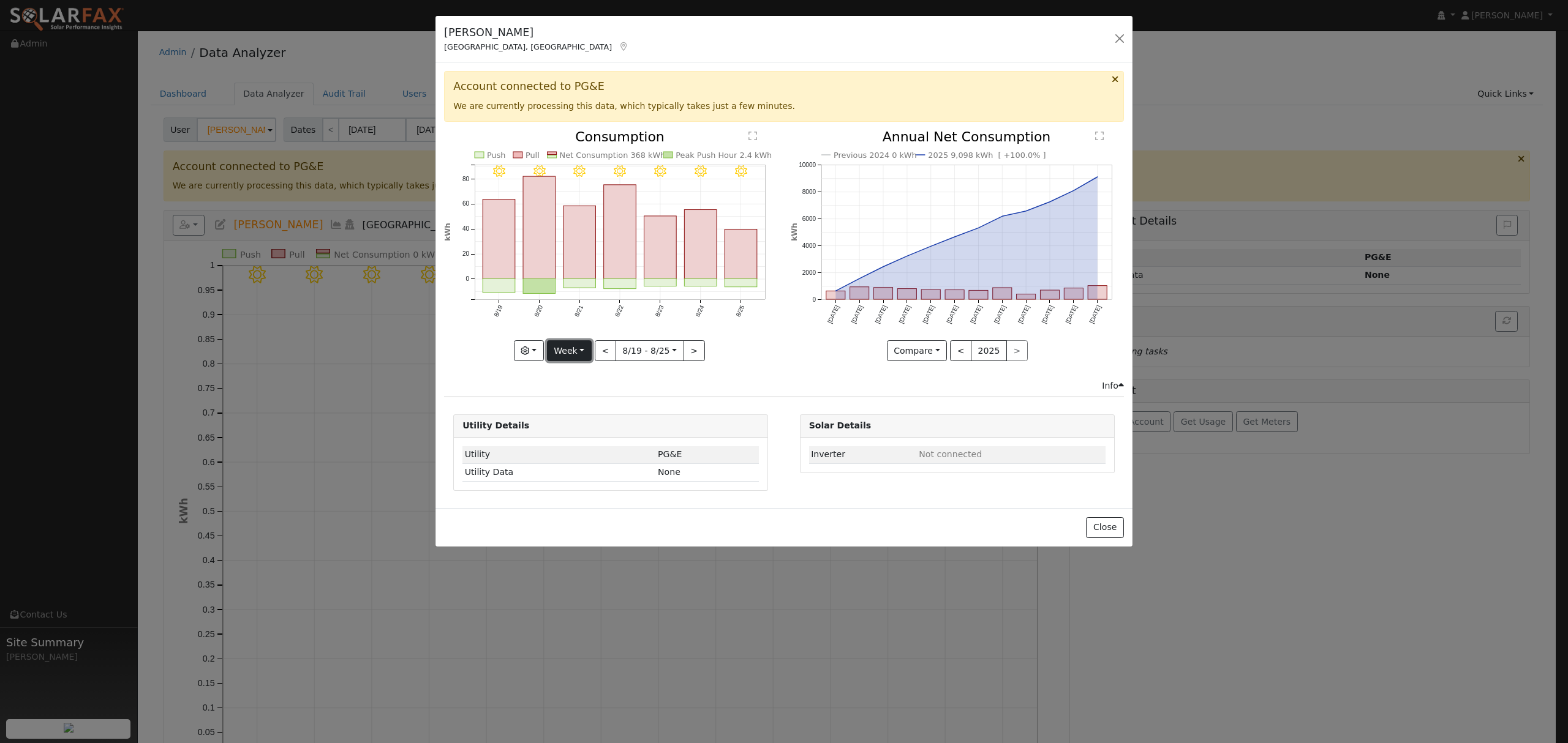
click at [576, 353] on button "Week" at bounding box center [569, 351] width 45 height 21
click at [579, 423] on link "Year" at bounding box center [590, 428] width 85 height 17
type input "2024-08-01"
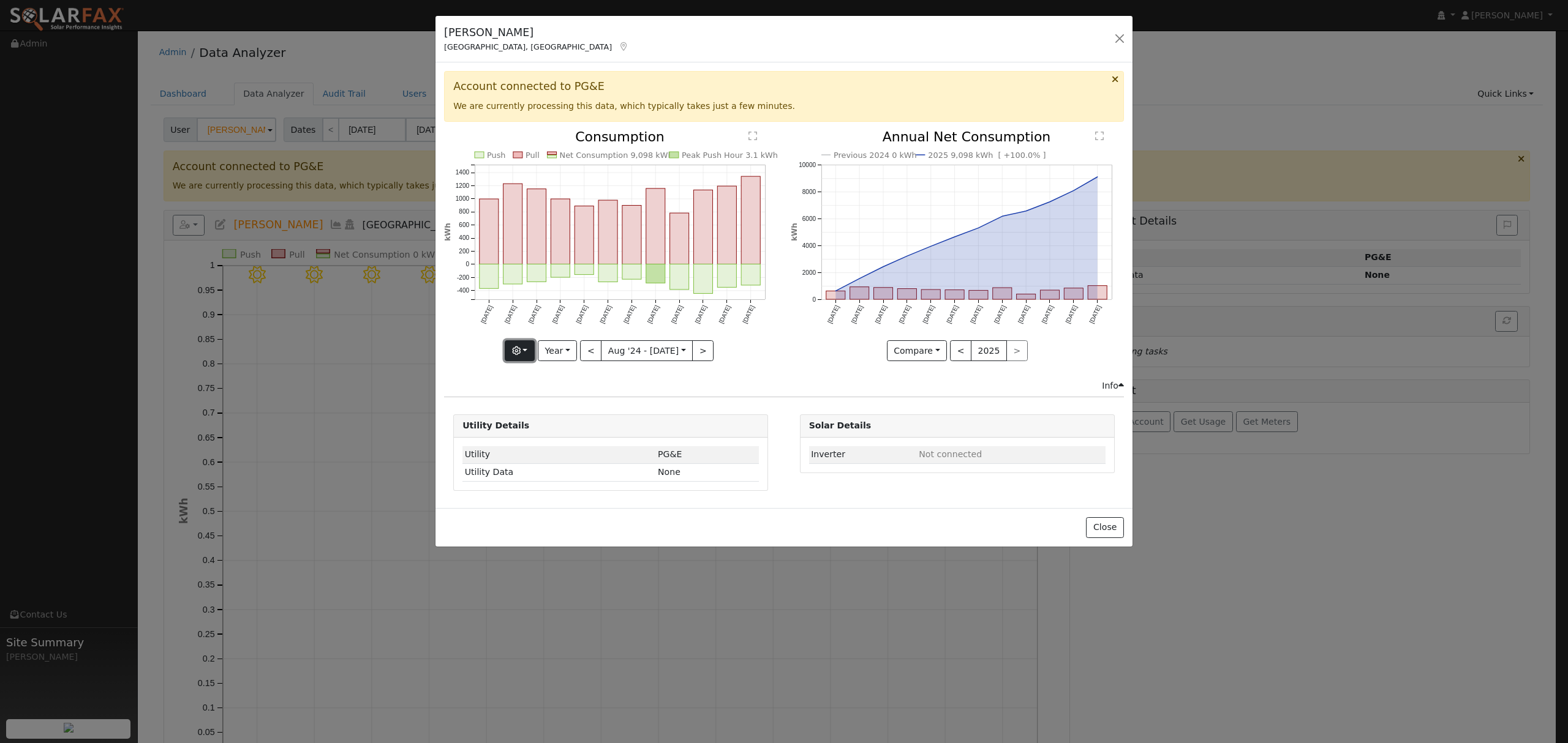
click at [529, 360] on button "button" at bounding box center [519, 351] width 30 height 21
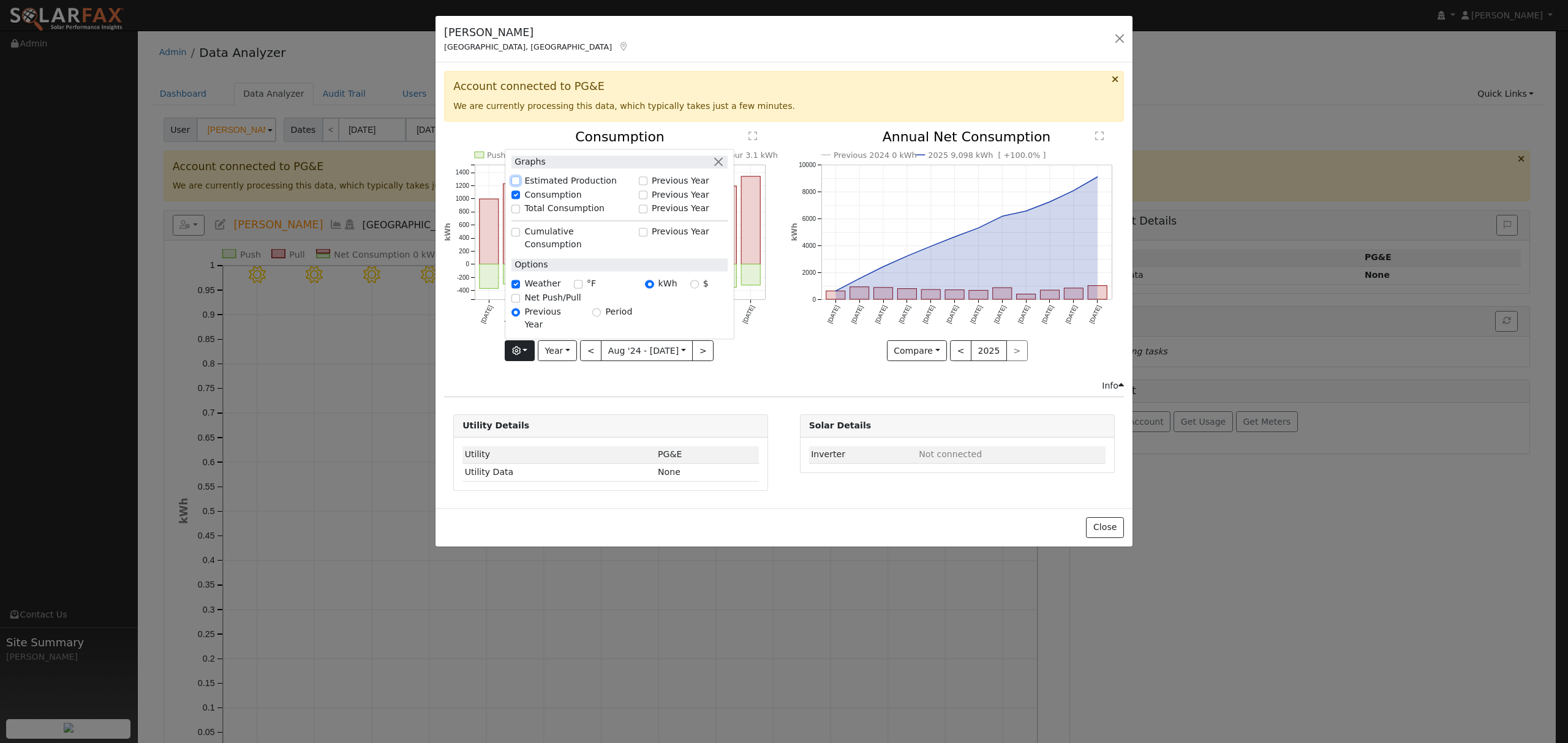
click at [520, 186] on input "Estimated Production" at bounding box center [515, 181] width 8 height 8
checkbox input "true"
click at [821, 372] on div "Previous 2024 0 kWh 2025 9,098 kWh [ +100.0% ] Aug '24 Sep '24 Oct '24 Nov '24 …" at bounding box center [956, 254] width 346 height 249
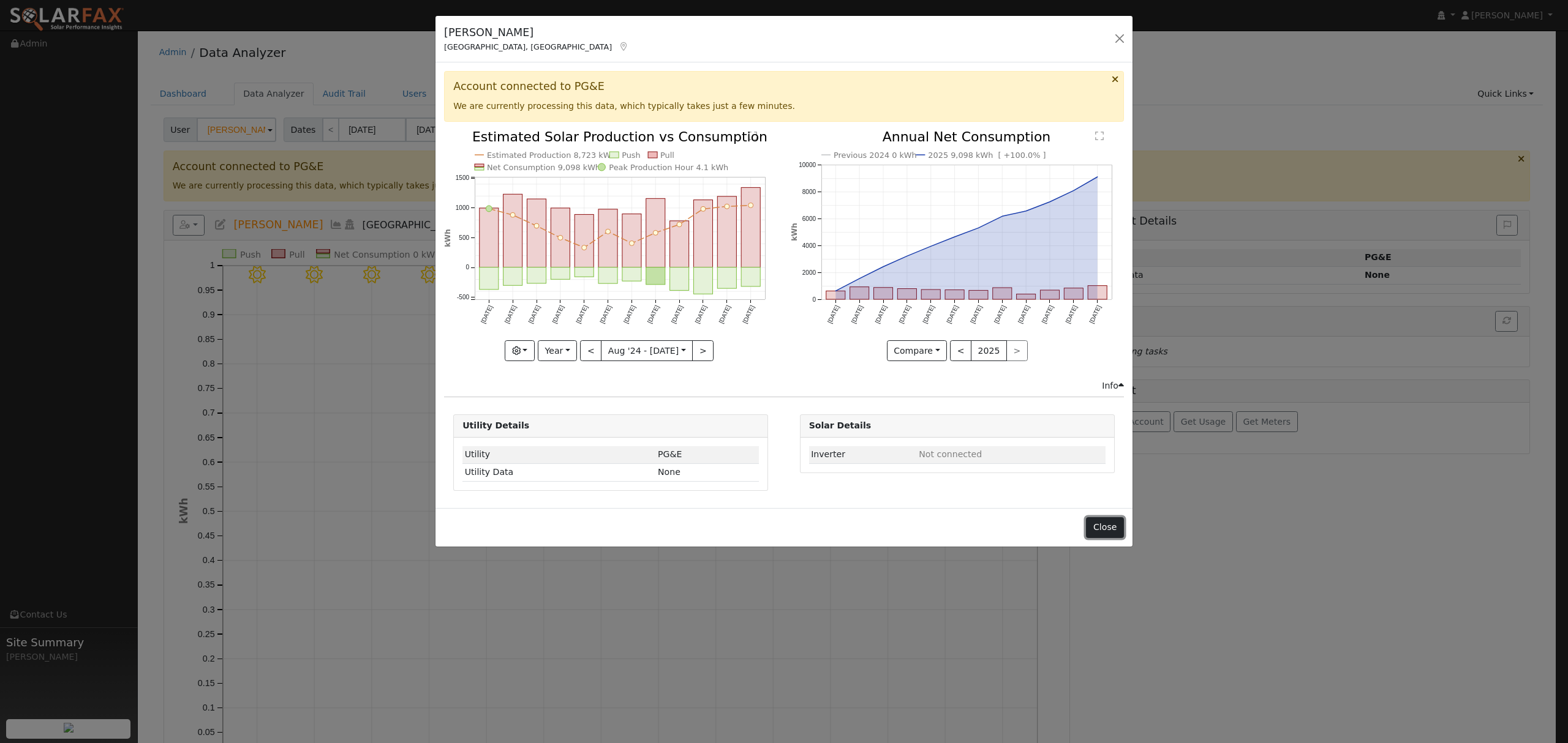
click at [1111, 526] on button "Close" at bounding box center [1104, 527] width 38 height 21
